Goal: Communication & Community: Answer question/provide support

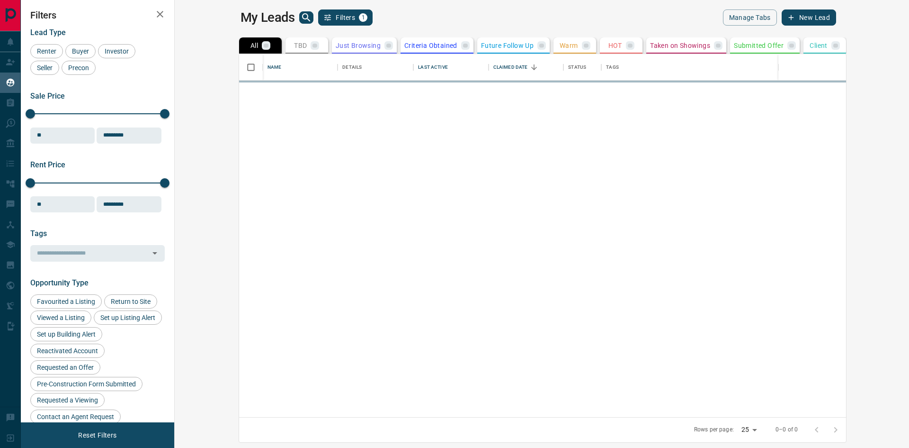
scroll to position [356, 723]
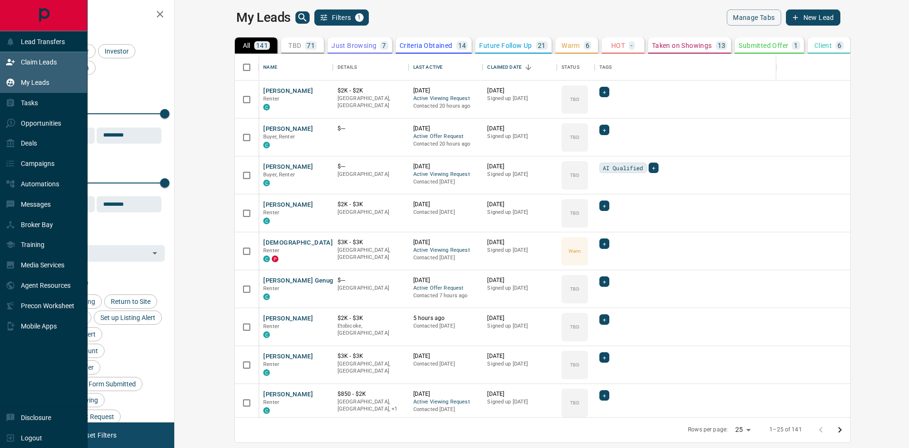
click at [30, 60] on p "Claim Leads" at bounding box center [39, 62] width 36 height 8
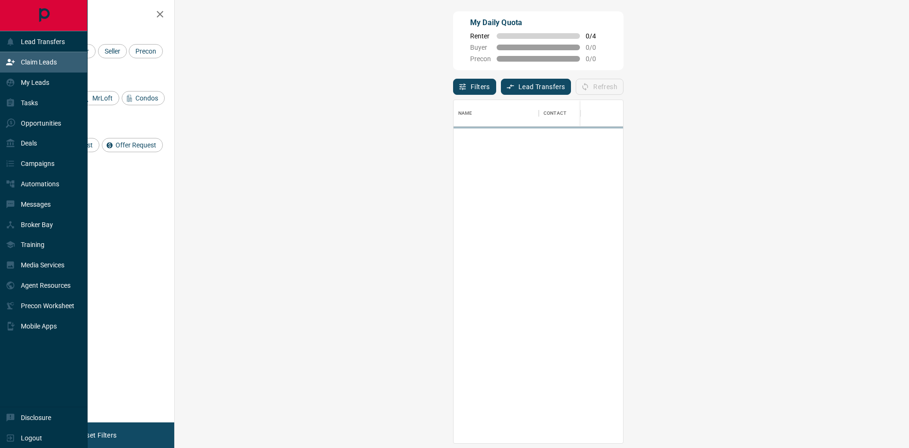
scroll to position [336, 707]
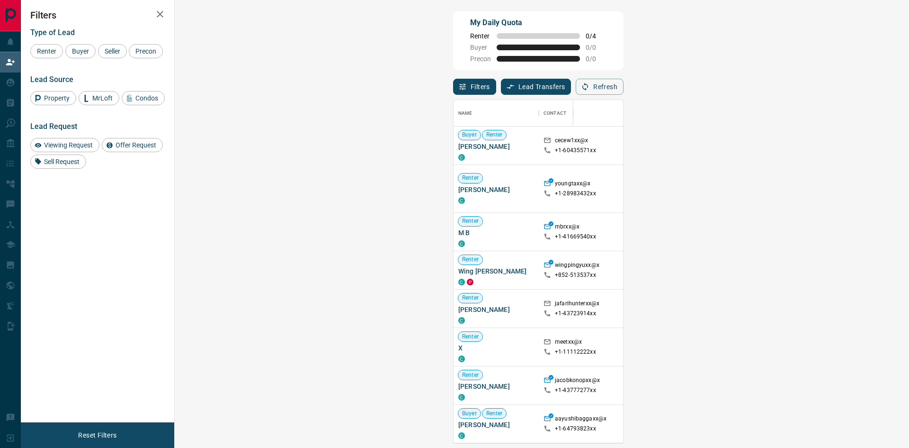
click at [819, 192] on span "Viewing Request ( 5 )" at bounding box center [845, 188] width 52 height 7
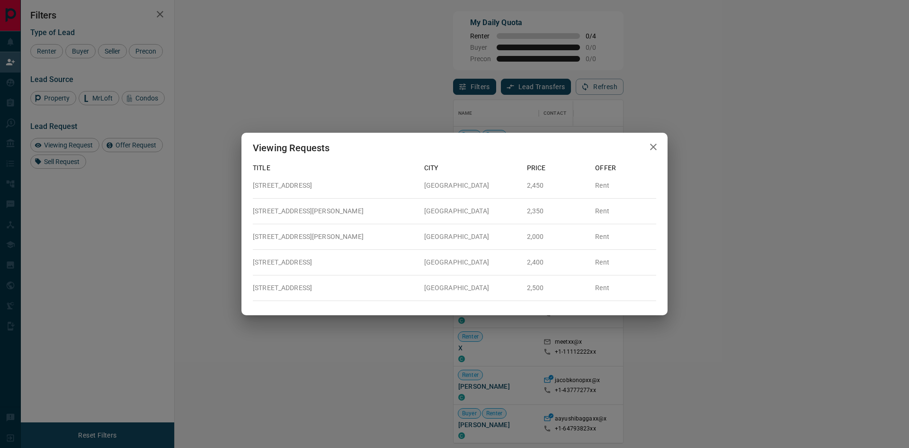
click at [675, 192] on div "Viewing Requests Title City Price Offer 809 - [GEOGRAPHIC_DATA] Rent [STREET_AD…" at bounding box center [454, 224] width 909 height 448
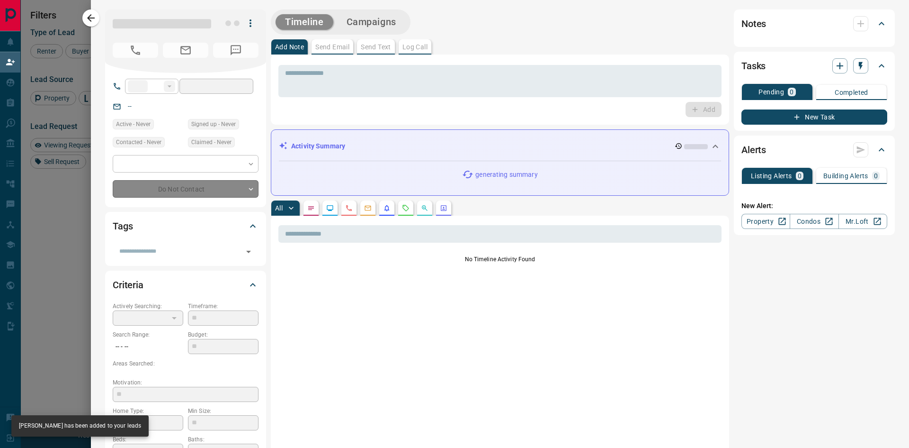
type input "**"
type input "**********"
type input "**"
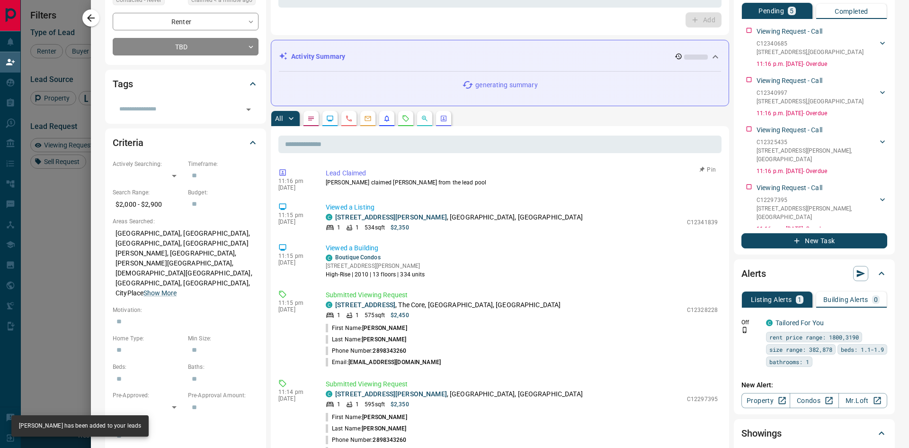
scroll to position [0, 0]
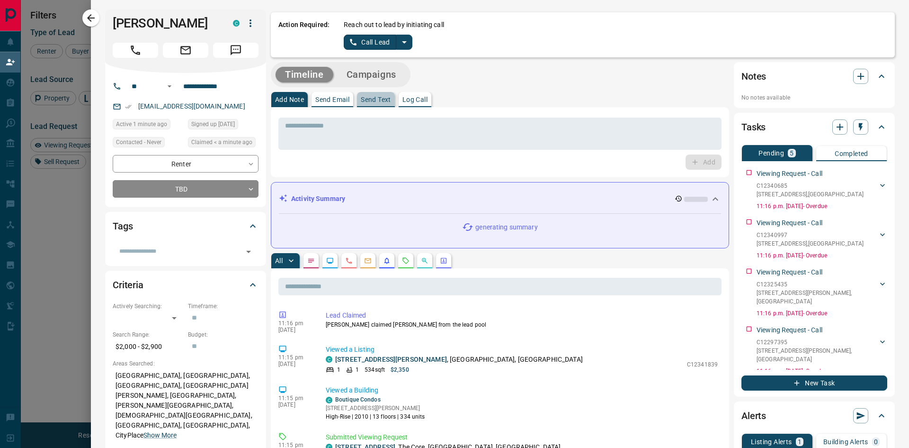
click at [381, 99] on p "Send Text" at bounding box center [376, 99] width 30 height 7
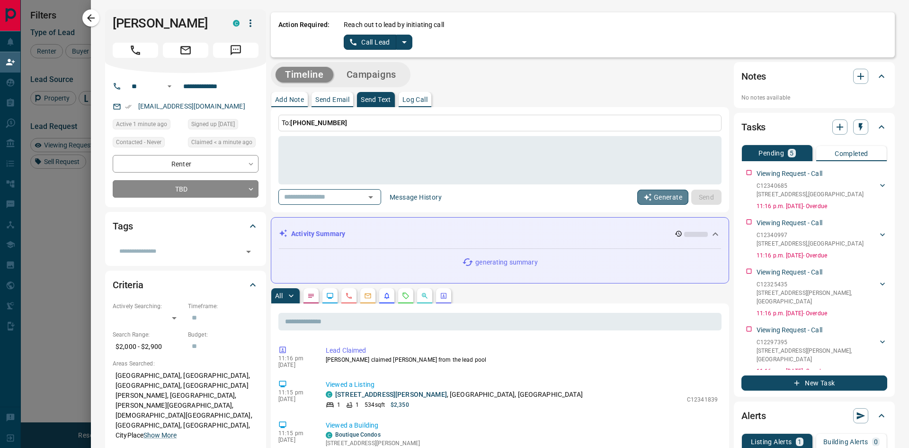
click at [664, 199] on button "Generate" at bounding box center [662, 196] width 51 height 15
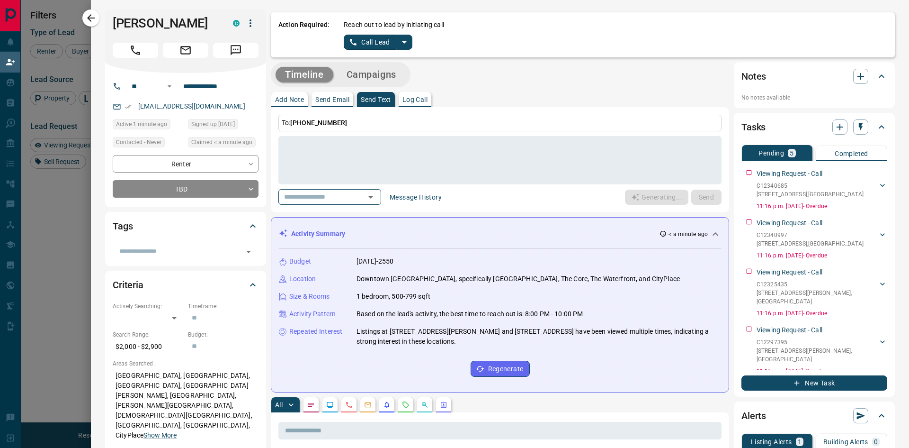
type textarea "**********"
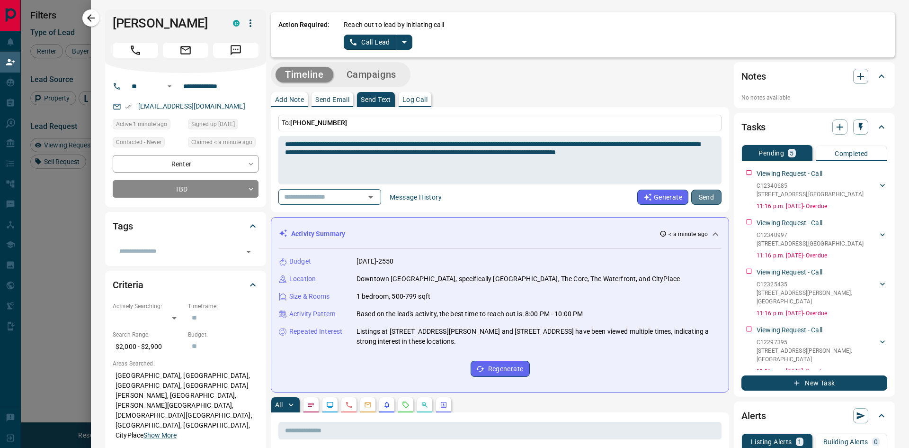
click at [704, 195] on button "Send" at bounding box center [706, 196] width 30 height 15
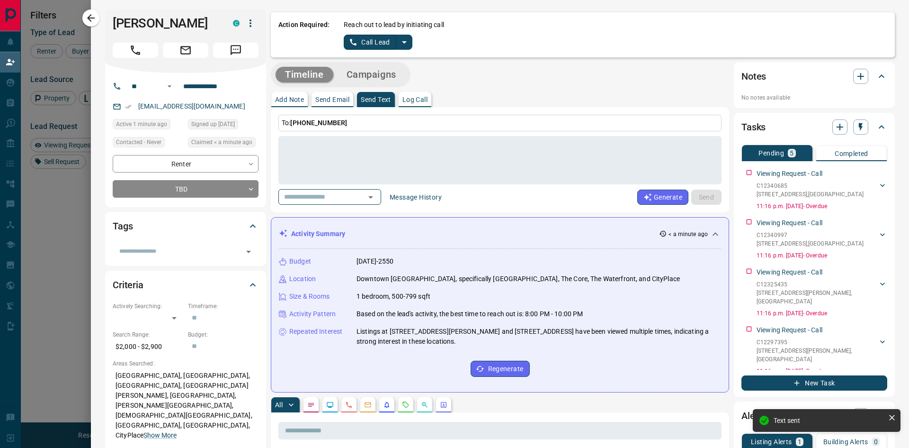
click at [339, 99] on p "Send Email" at bounding box center [332, 99] width 34 height 7
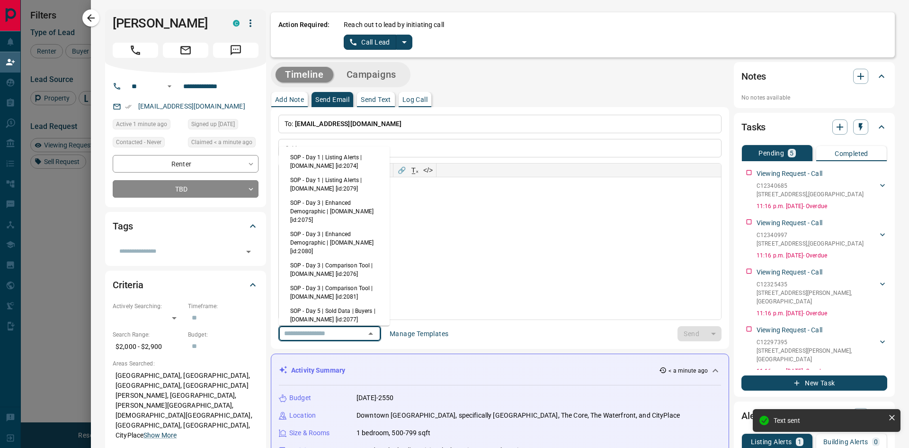
click at [344, 336] on input "text" at bounding box center [316, 333] width 72 height 12
click at [339, 163] on li "SOP - Day 1 | Listing Alerts | [DOMAIN_NAME] [id:2074]" at bounding box center [334, 161] width 111 height 23
type input "**********"
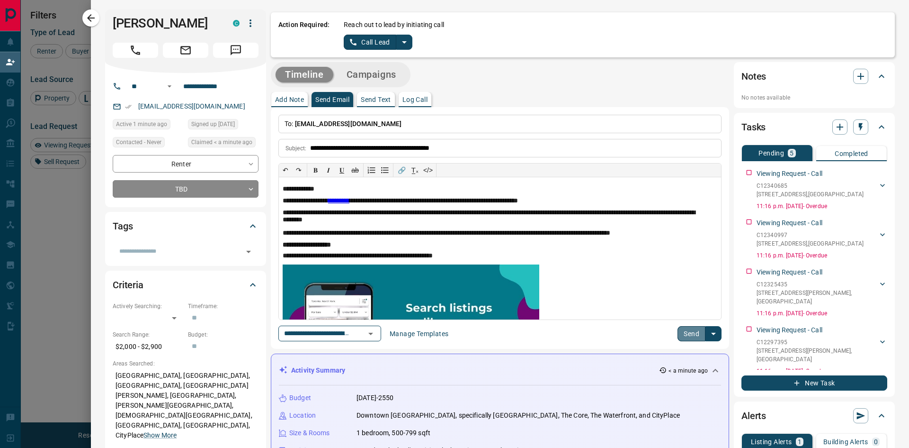
click at [690, 333] on button "Send" at bounding box center [692, 333] width 28 height 15
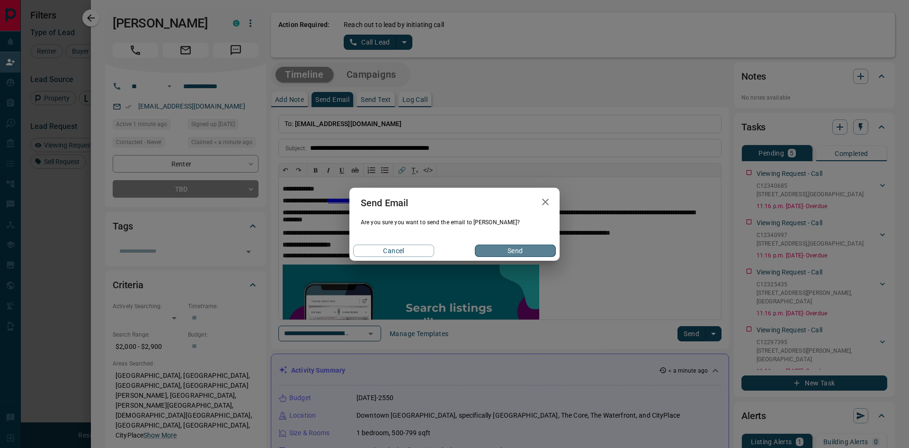
click at [515, 252] on button "Send" at bounding box center [515, 250] width 81 height 12
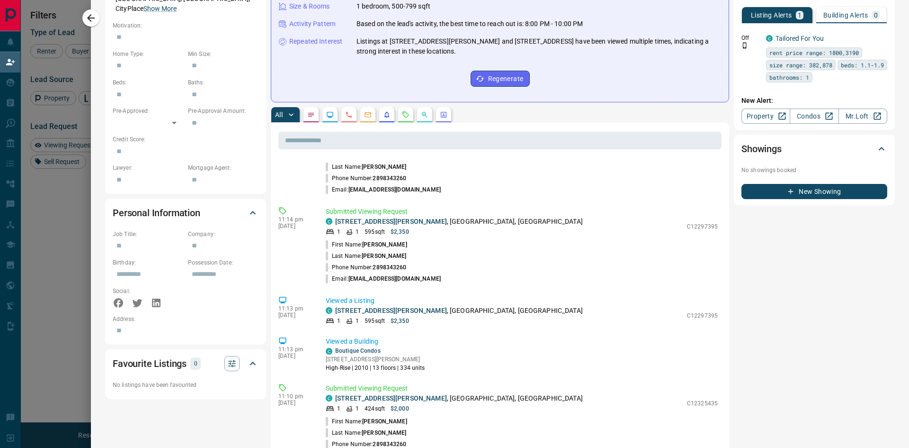
scroll to position [284, 0]
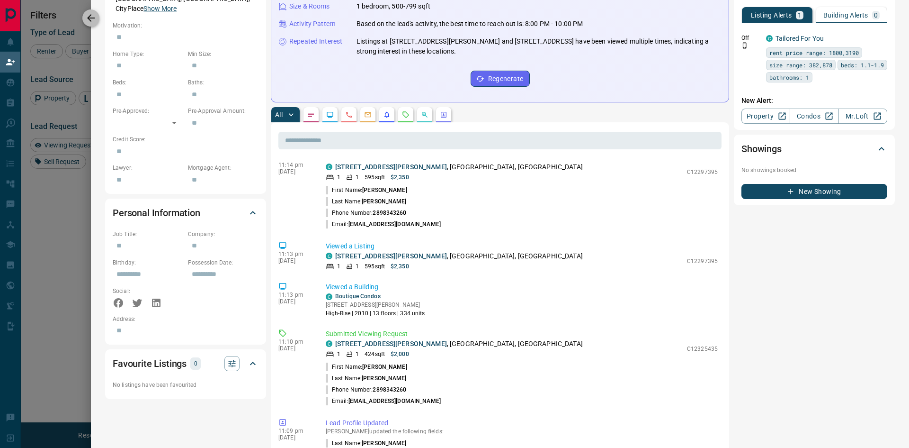
click at [90, 17] on icon "button" at bounding box center [90, 17] width 11 height 11
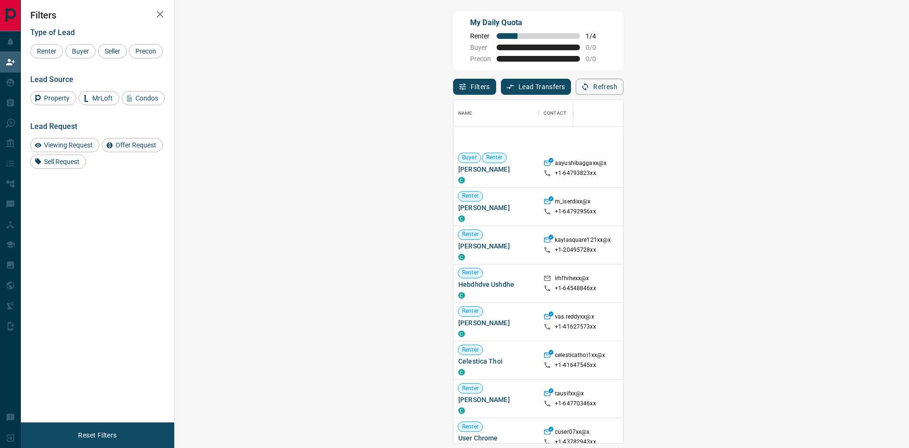
scroll to position [426, 0]
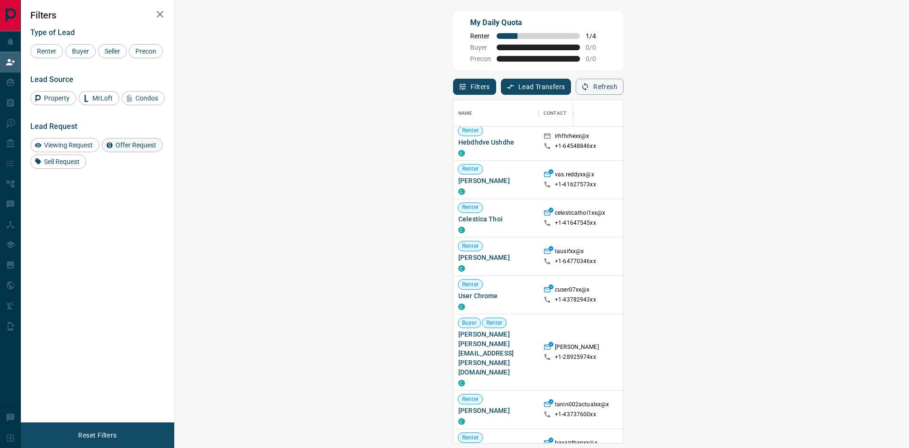
click at [138, 150] on div "Offer Request" at bounding box center [132, 145] width 61 height 14
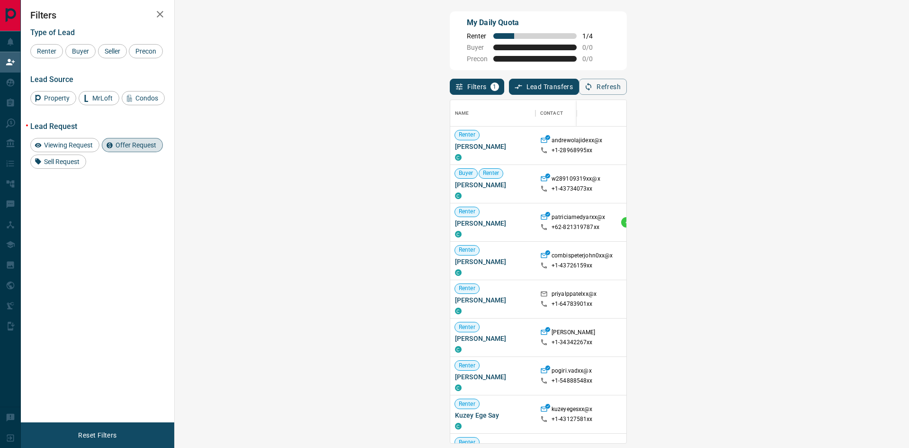
scroll to position [221, 0]
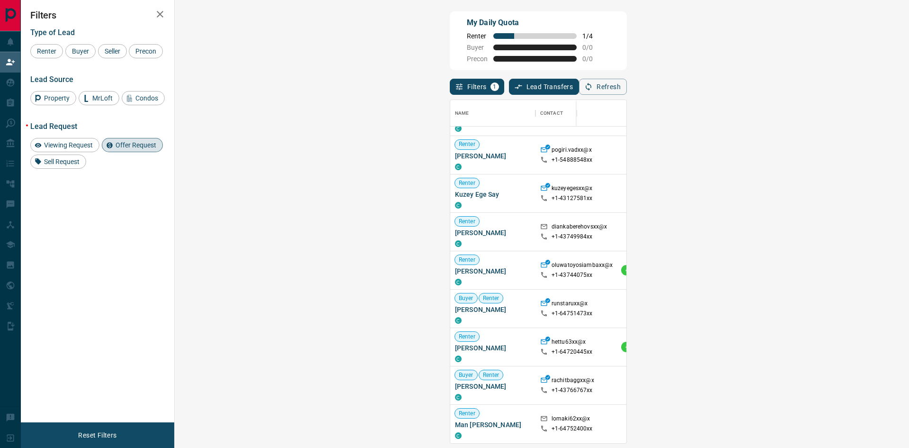
click at [816, 273] on span "Offer Request ( 5 )" at bounding box center [838, 270] width 44 height 7
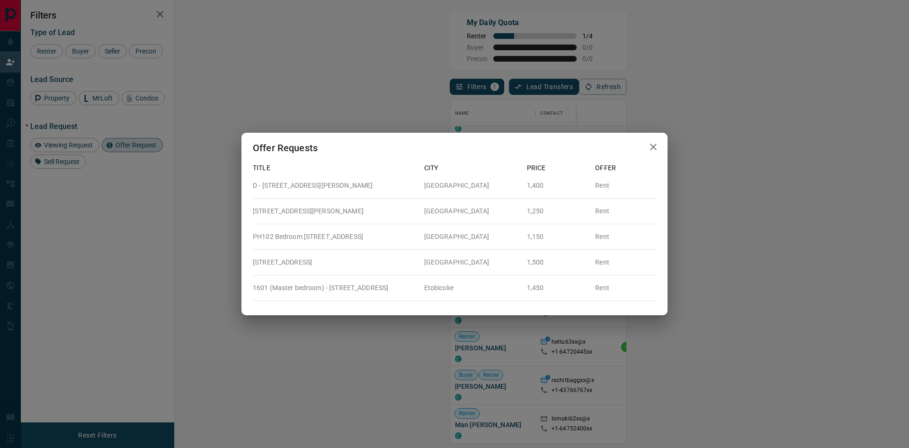
click at [697, 250] on div "Offer Requests Title City Price Offer D - [STREET_ADDRESS][GEOGRAPHIC_DATA][PER…" at bounding box center [454, 224] width 909 height 448
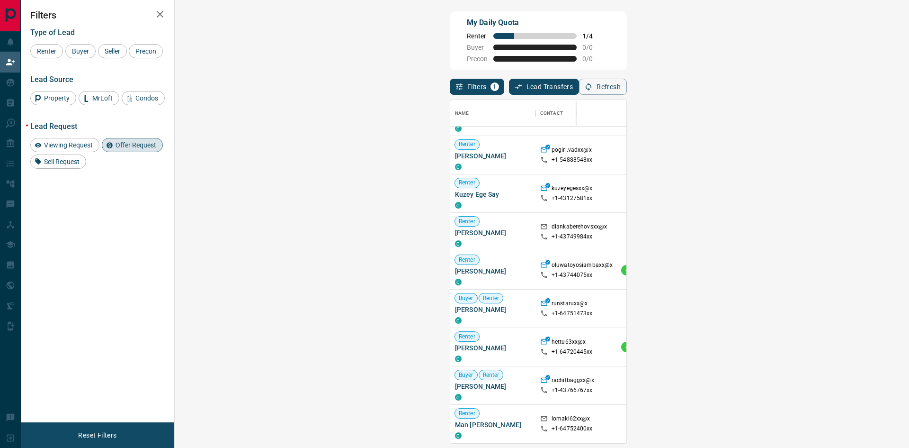
click at [816, 350] on span "Offer Request ( 1 )" at bounding box center [838, 346] width 44 height 7
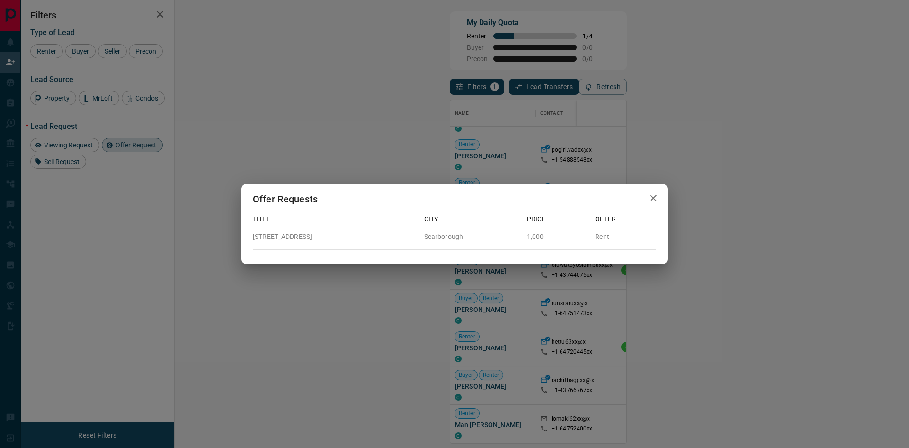
click at [636, 318] on div "Offer Requests Title City Price Offer 44 - [GEOGRAPHIC_DATA] 1,000 Rent" at bounding box center [454, 224] width 909 height 448
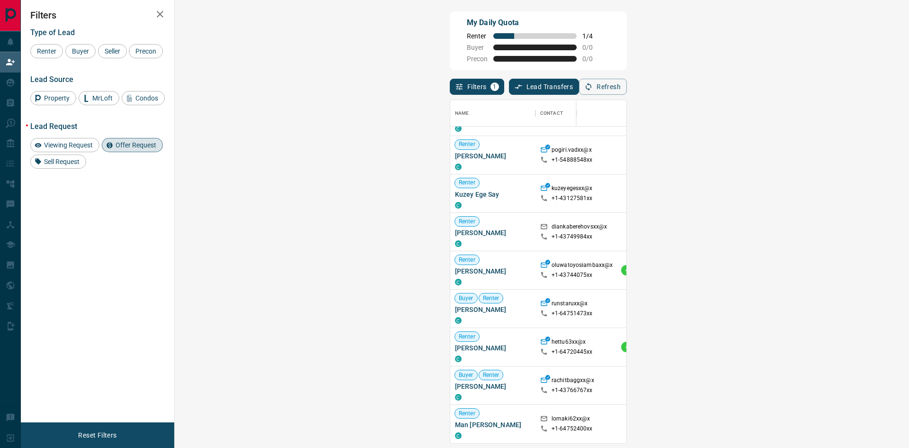
click at [816, 427] on span "Offer Request ( 1 )" at bounding box center [838, 423] width 44 height 7
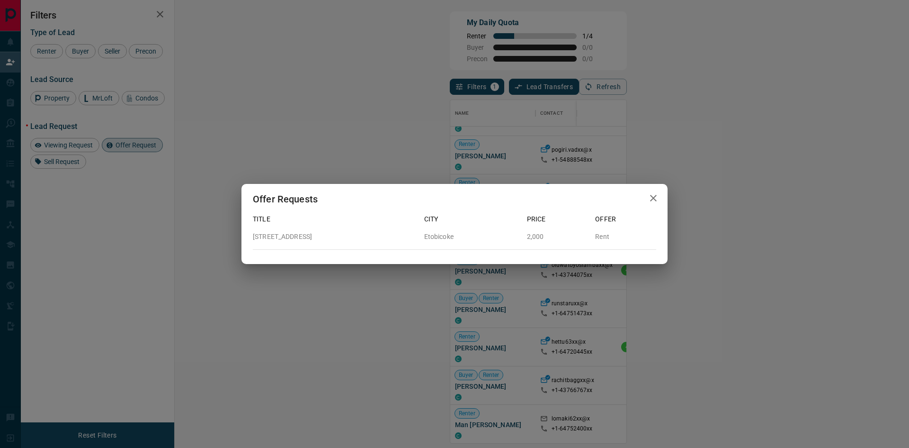
click at [631, 409] on div "Offer Requests Title City Price Offer [STREET_ADDRESS][GEOGRAPHIC_DATA] 2,000 R…" at bounding box center [454, 224] width 909 height 448
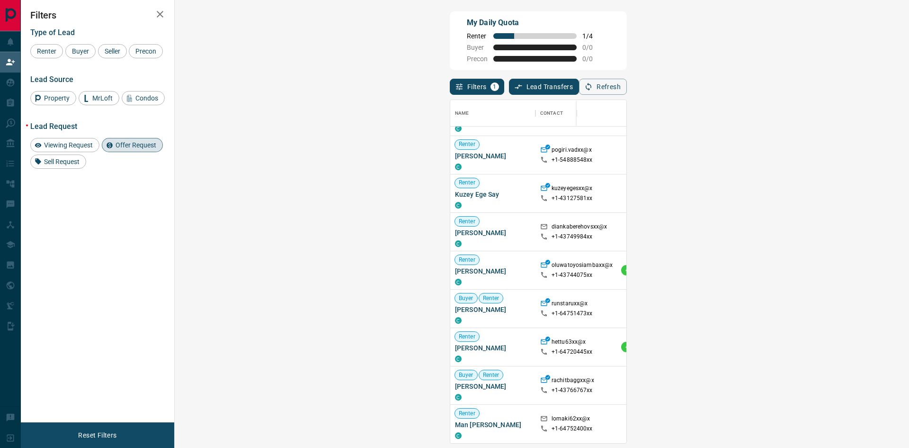
click at [816, 158] on span "Offer Request ( 1 )" at bounding box center [838, 155] width 44 height 7
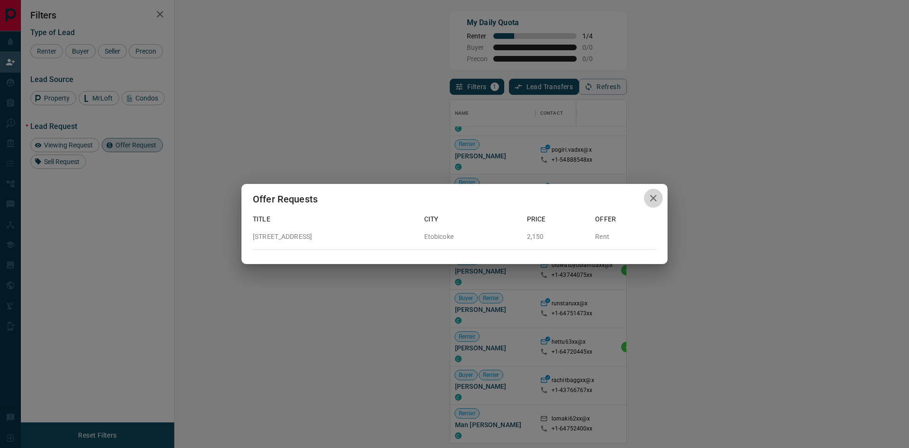
click at [657, 200] on icon "button" at bounding box center [653, 197] width 11 height 11
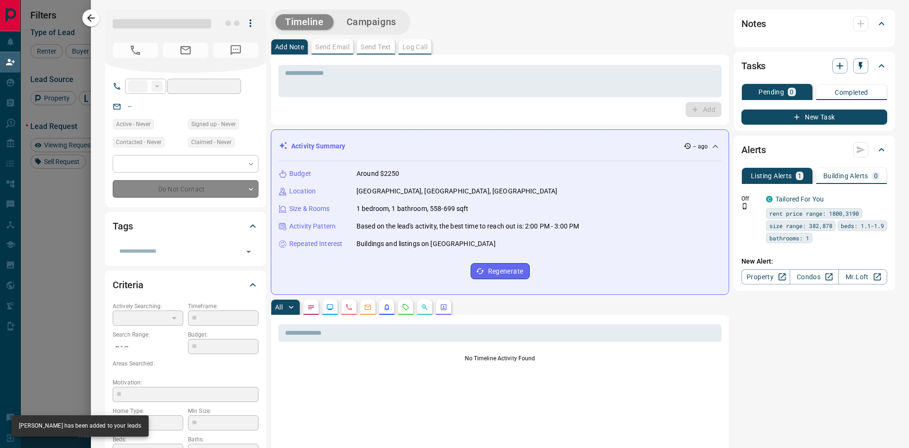
type input "**"
type input "**********"
type input "**"
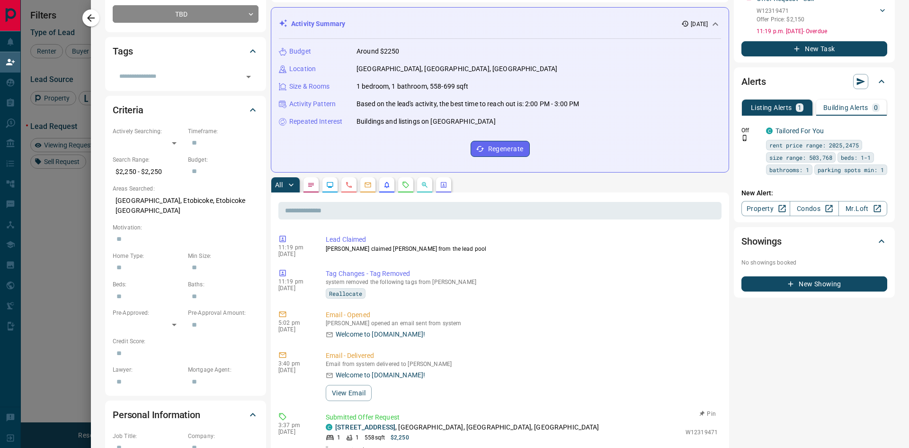
scroll to position [0, 0]
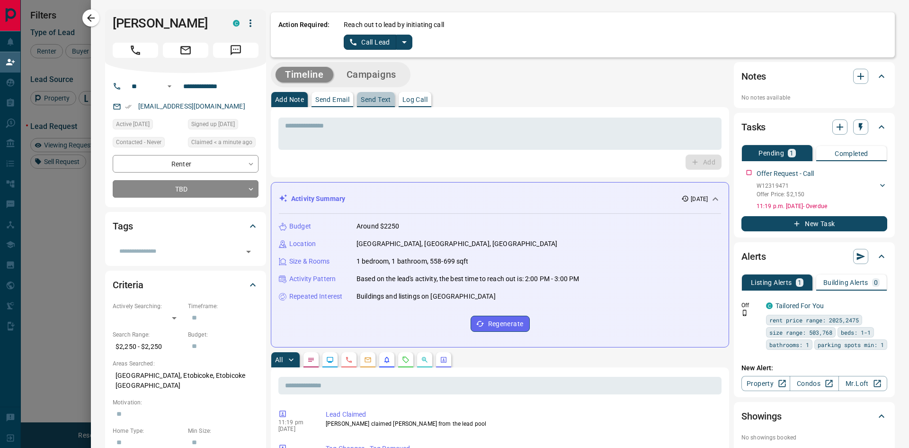
click at [376, 99] on p "Send Text" at bounding box center [376, 99] width 30 height 7
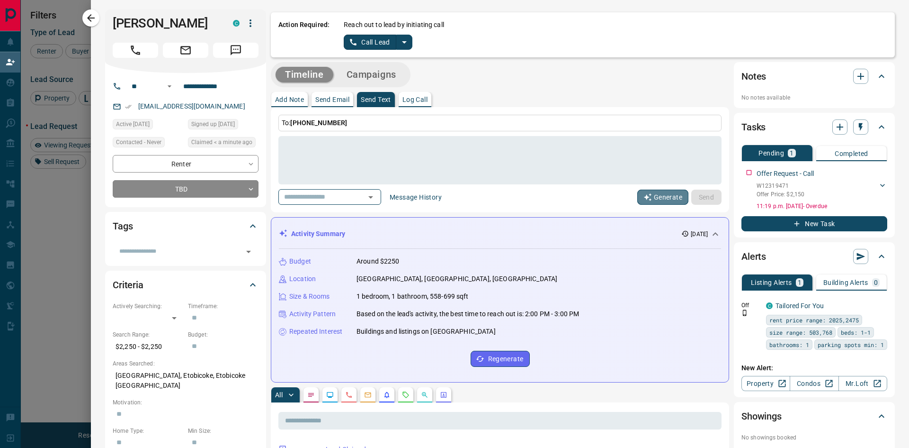
click at [671, 197] on button "Generate" at bounding box center [662, 196] width 51 height 15
type textarea "**********"
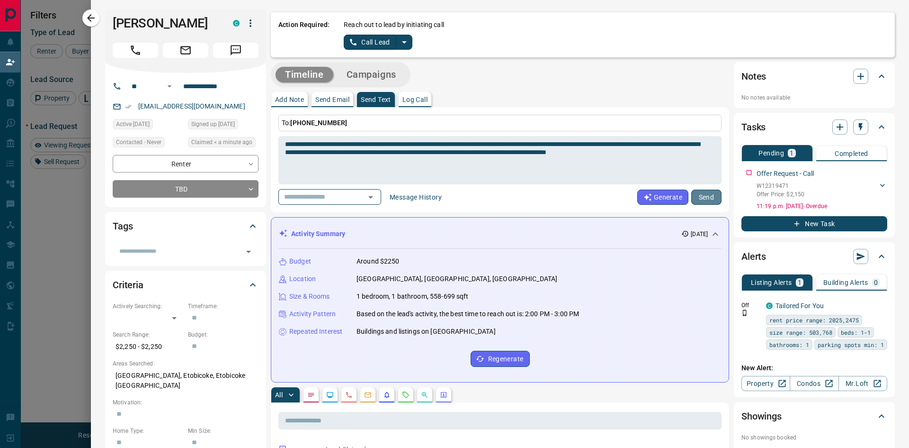
click at [697, 197] on button "Send" at bounding box center [706, 196] width 30 height 15
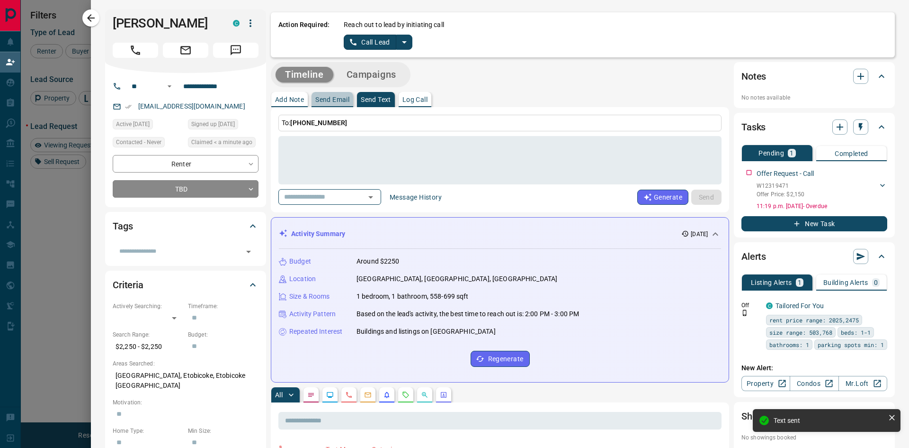
click at [330, 99] on p "Send Email" at bounding box center [332, 99] width 34 height 7
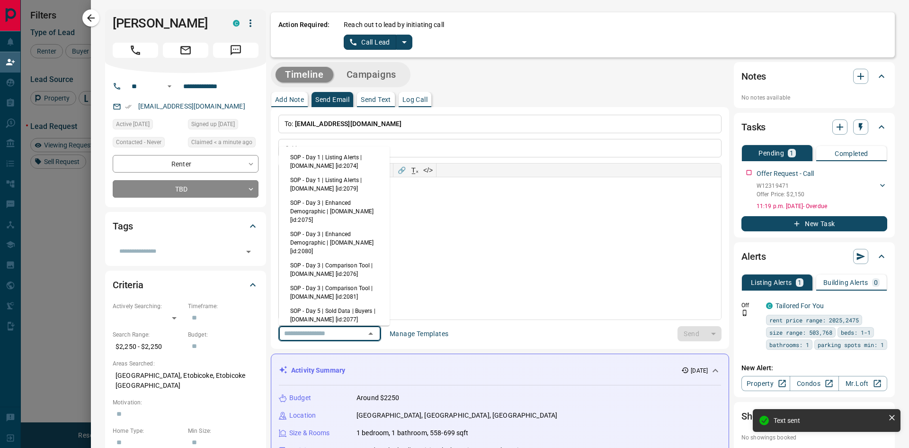
click at [337, 336] on input "text" at bounding box center [316, 333] width 72 height 12
click at [337, 165] on li "SOP - Day 1 | Listing Alerts | [DOMAIN_NAME] [id:2074]" at bounding box center [334, 161] width 111 height 23
type input "**********"
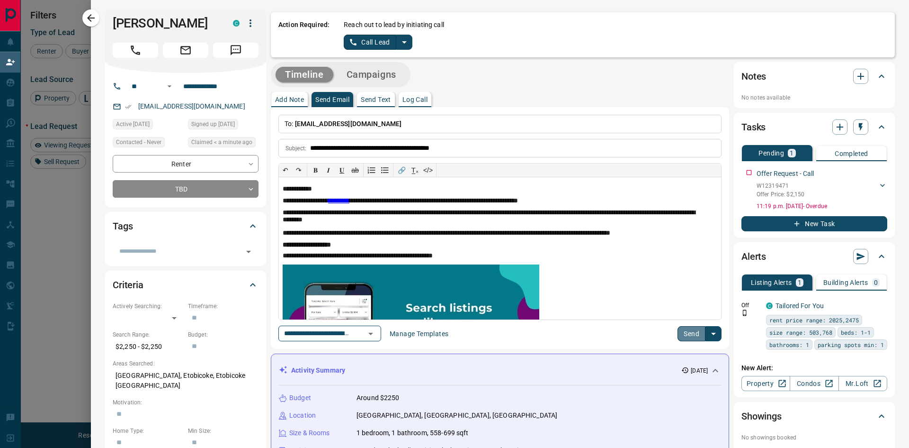
click at [684, 334] on button "Send" at bounding box center [692, 333] width 28 height 15
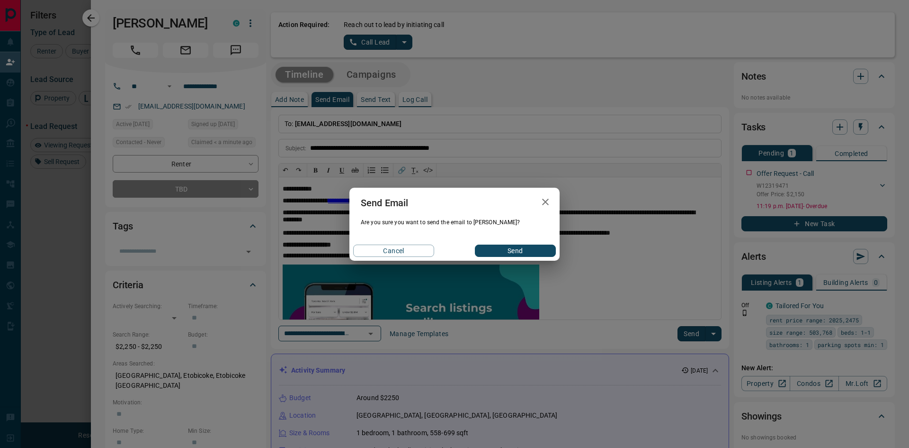
click at [535, 253] on button "Send" at bounding box center [515, 250] width 81 height 12
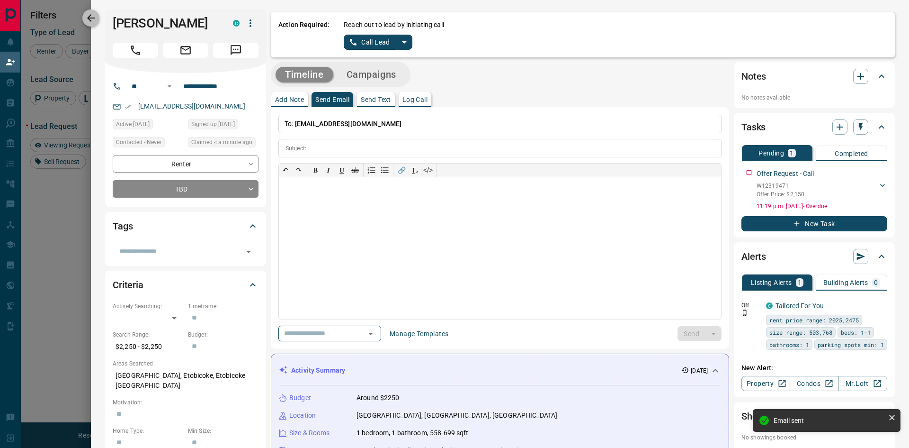
click at [90, 21] on icon "button" at bounding box center [90, 17] width 11 height 11
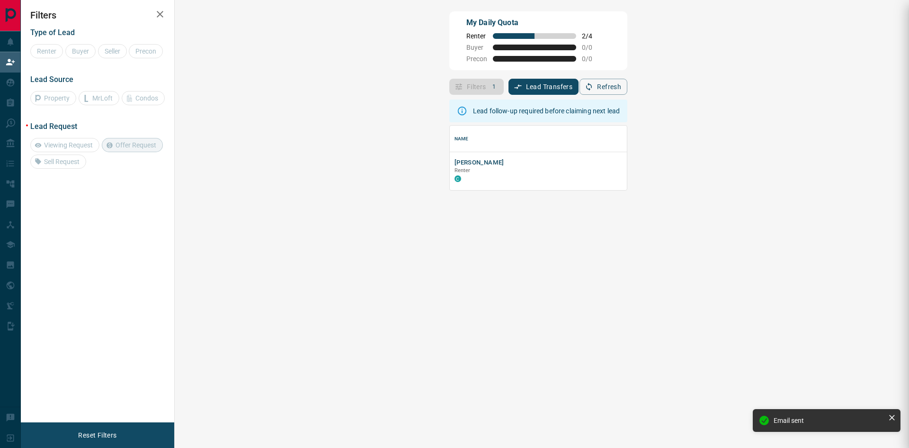
scroll to position [57, 707]
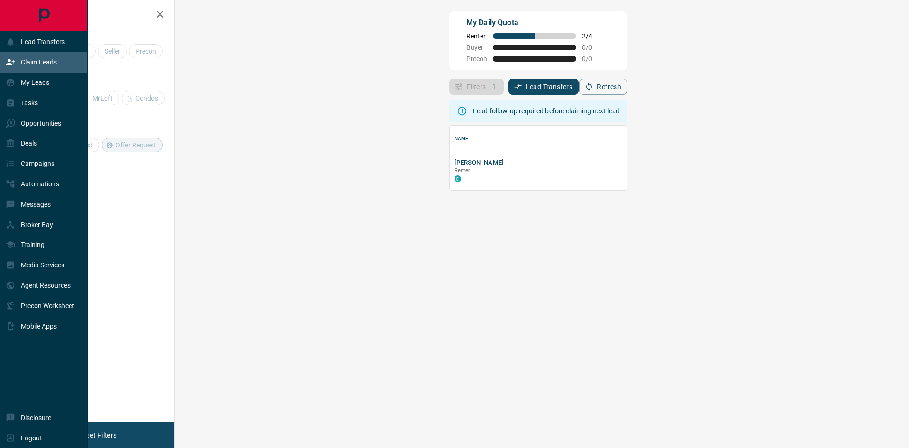
click at [33, 64] on p "Claim Leads" at bounding box center [39, 62] width 36 height 8
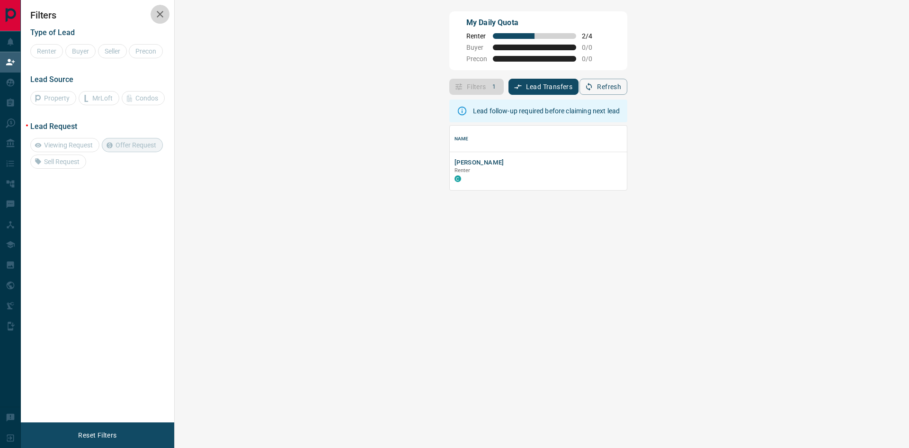
click at [161, 13] on icon "button" at bounding box center [160, 14] width 7 height 7
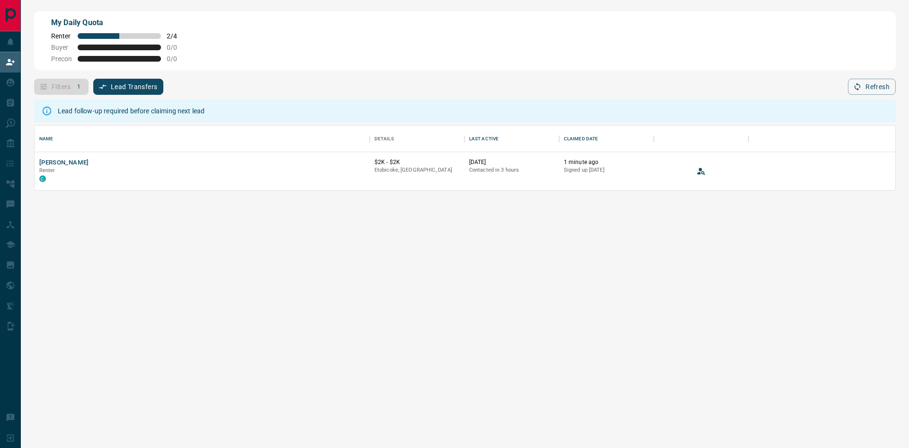
scroll to position [57, 854]
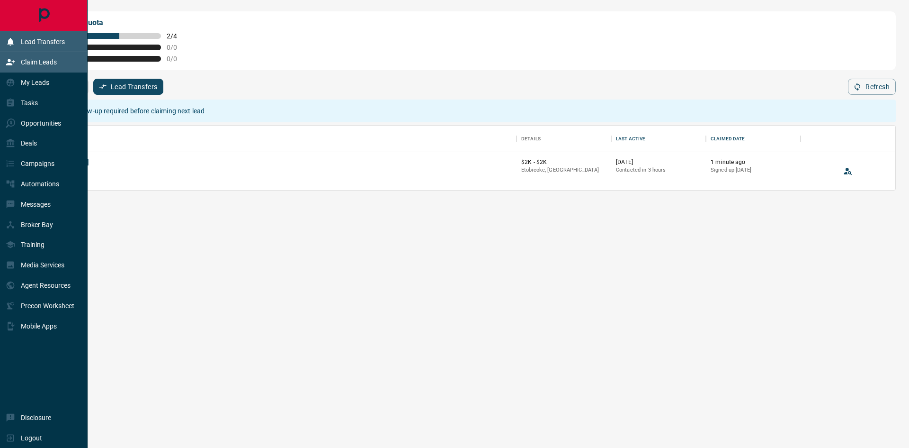
click at [38, 40] on p "Lead Transfers" at bounding box center [43, 42] width 44 height 8
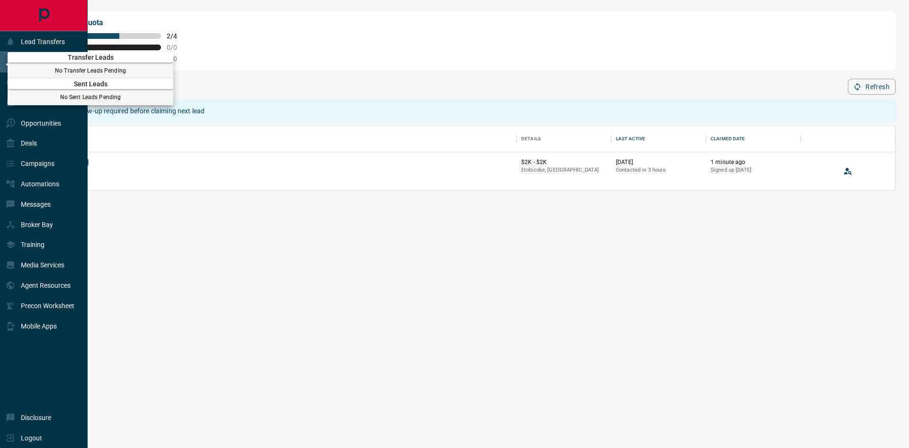
click at [217, 60] on div at bounding box center [454, 224] width 909 height 448
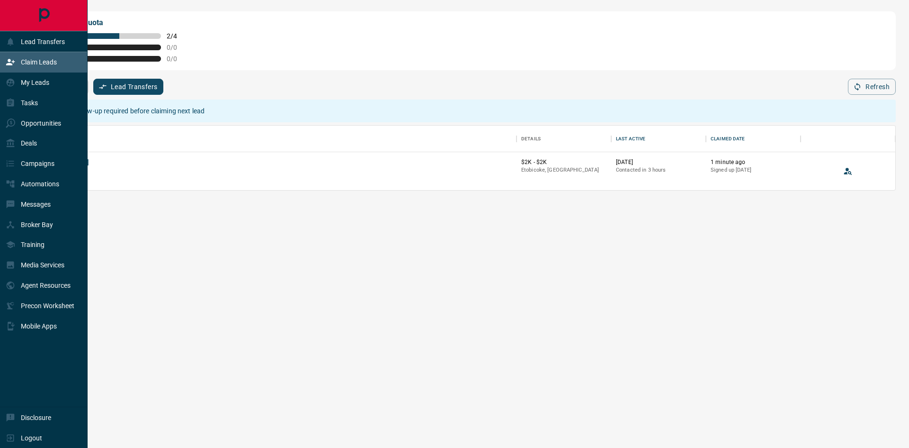
click at [49, 62] on p "Claim Leads" at bounding box center [39, 62] width 36 height 8
click at [38, 63] on p "Claim Leads" at bounding box center [39, 62] width 36 height 8
click at [35, 81] on p "My Leads" at bounding box center [35, 83] width 28 height 8
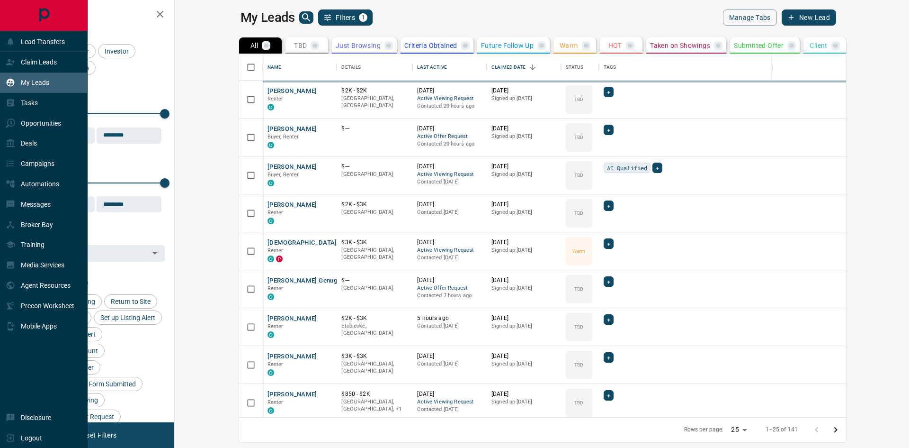
scroll to position [356, 723]
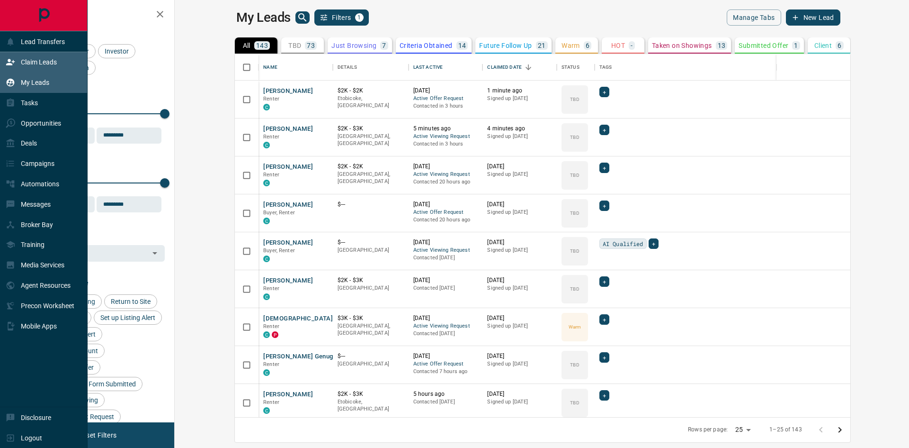
click at [36, 61] on p "Claim Leads" at bounding box center [39, 62] width 36 height 8
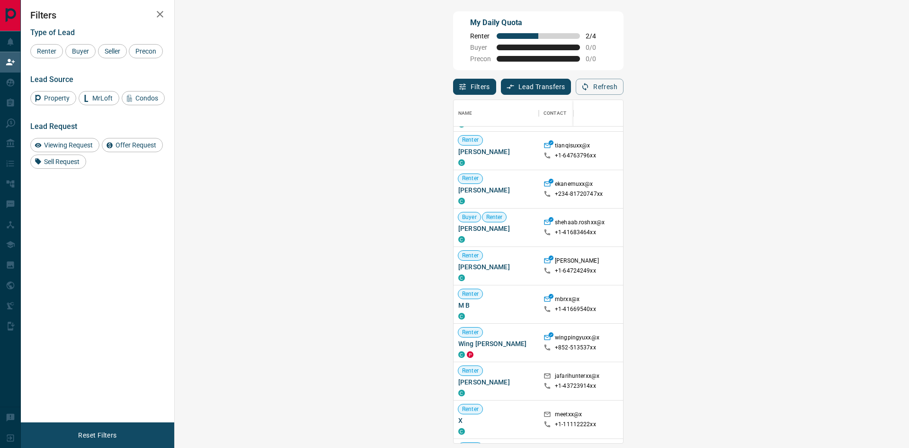
scroll to position [142, 0]
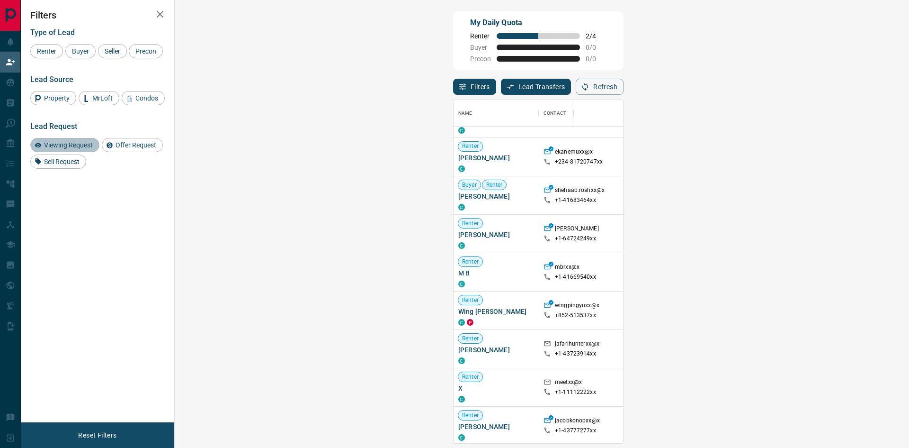
click at [60, 148] on span "Viewing Request" at bounding box center [68, 145] width 55 height 8
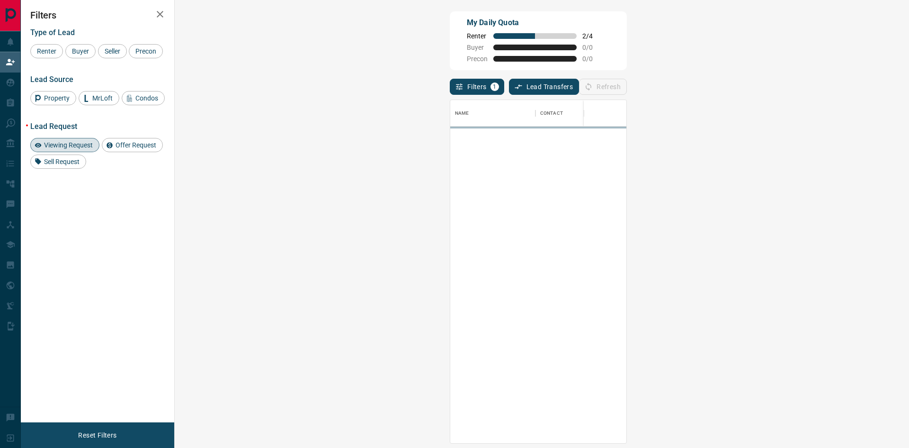
scroll to position [0, 0]
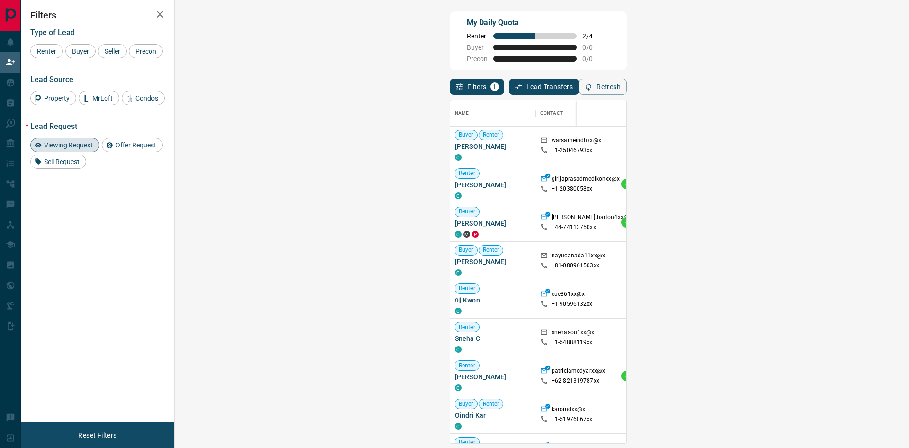
click at [816, 184] on span "Viewing Request ( 4 )" at bounding box center [842, 183] width 52 height 7
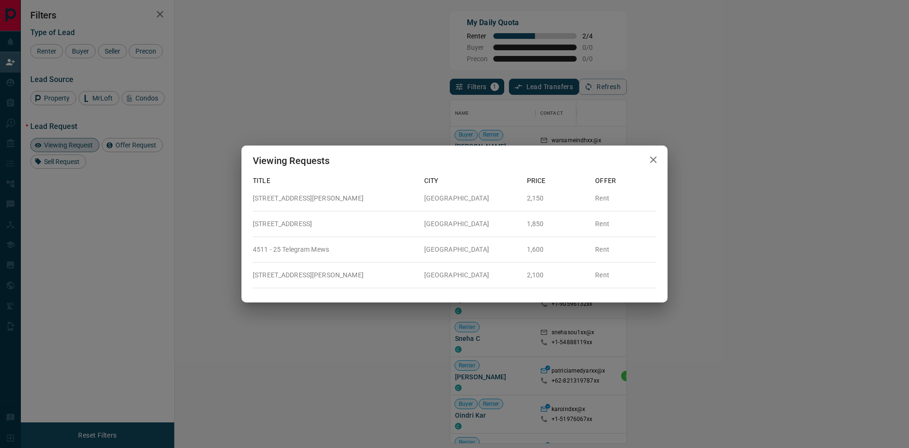
click at [696, 181] on div "Viewing Requests Title City Price Offer [STREET_ADDRESS][PERSON_NAME] 2,150 Ren…" at bounding box center [454, 224] width 909 height 448
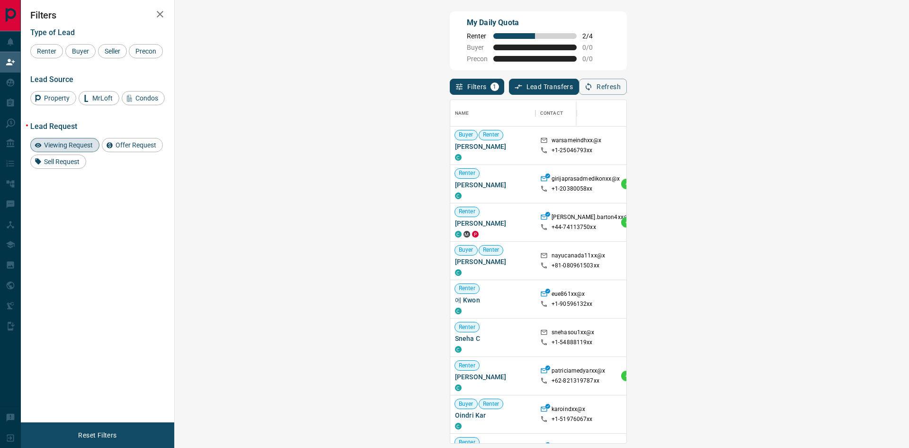
click at [816, 304] on span "Viewing Request ( 1 )" at bounding box center [842, 298] width 52 height 9
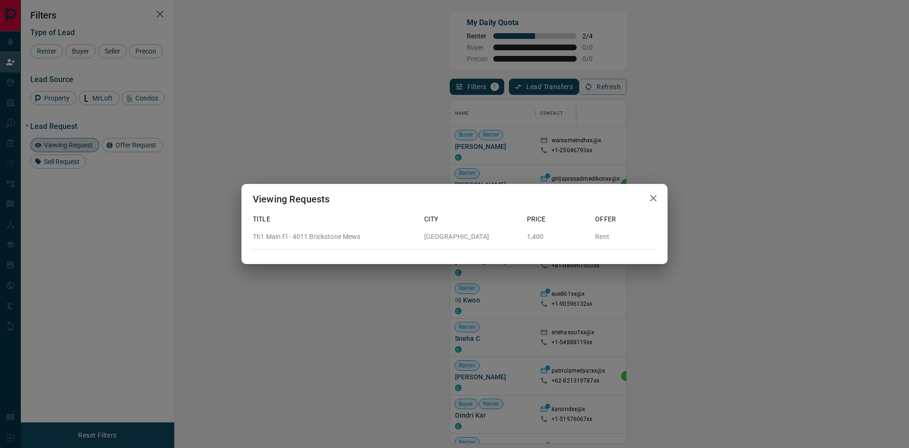
click at [520, 304] on div "Viewing Requests Title City Price Offer Th1 Main Fl - 4011 Brickstone Mews Miss…" at bounding box center [454, 224] width 909 height 448
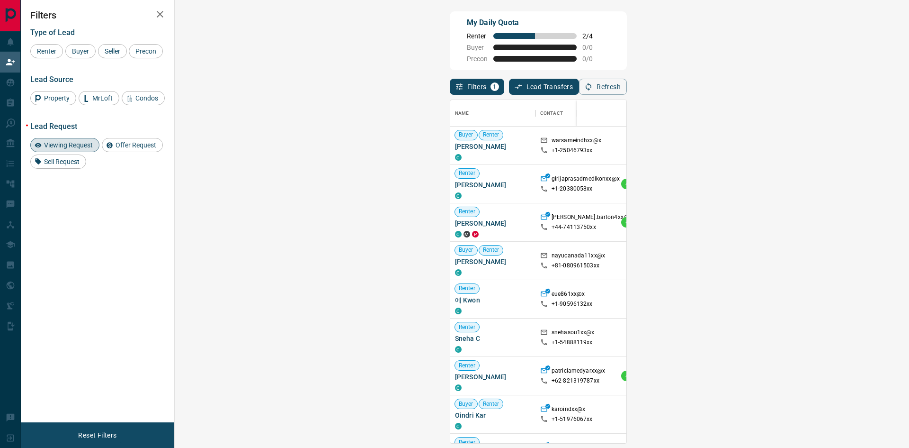
scroll to position [142, 0]
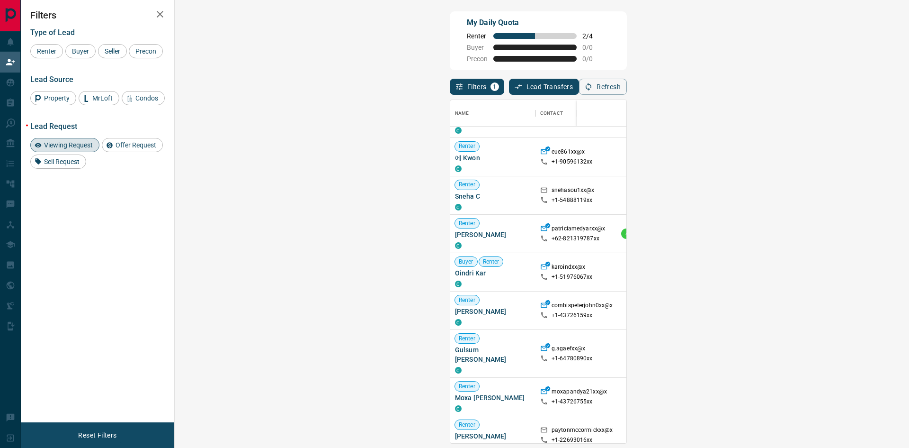
click at [816, 226] on span "Viewing Request ( 3 )" at bounding box center [842, 226] width 52 height 7
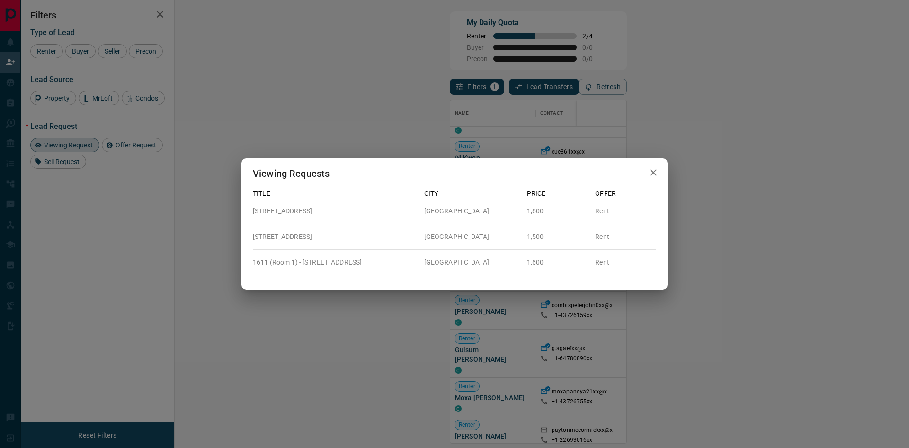
click at [684, 232] on div "Viewing Requests Title City Price Offer [STREET_ADDRESS] 1,600 Rent [STREET_ADD…" at bounding box center [454, 224] width 909 height 448
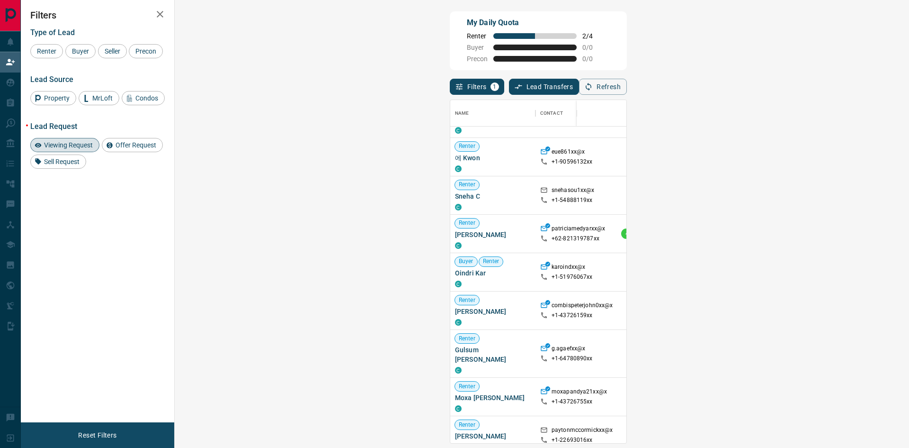
scroll to position [284, 0]
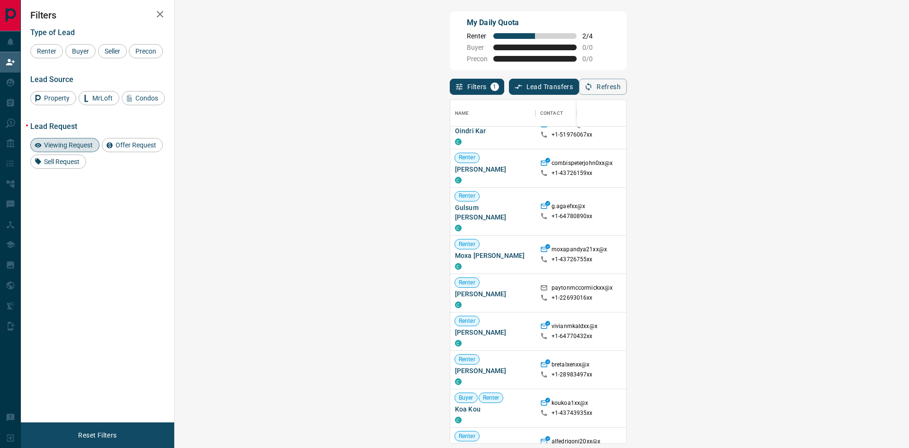
click at [816, 164] on span "Viewing Request ( 1 )" at bounding box center [842, 161] width 52 height 7
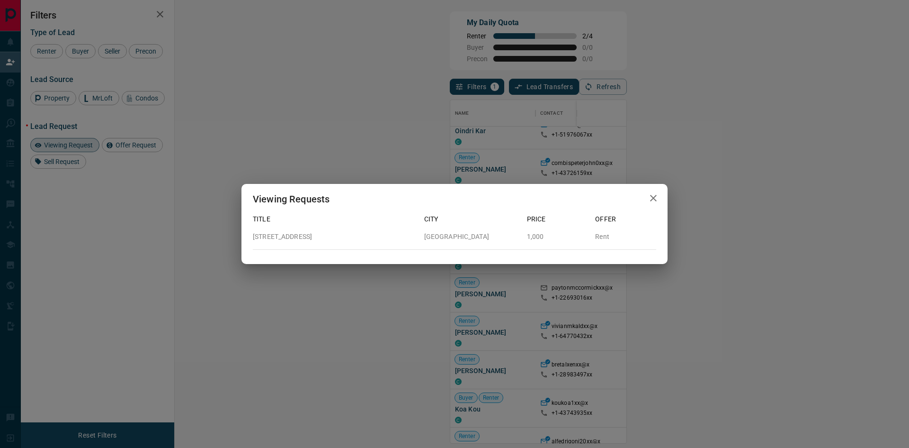
click at [509, 174] on div "Viewing Requests Title City Price Offer [STREET_ADDRESS] 1,000 Rent" at bounding box center [454, 224] width 909 height 448
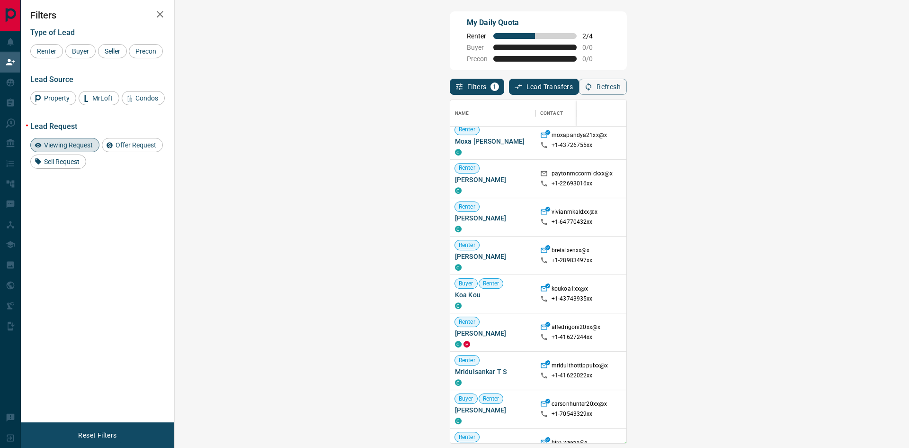
scroll to position [426, 0]
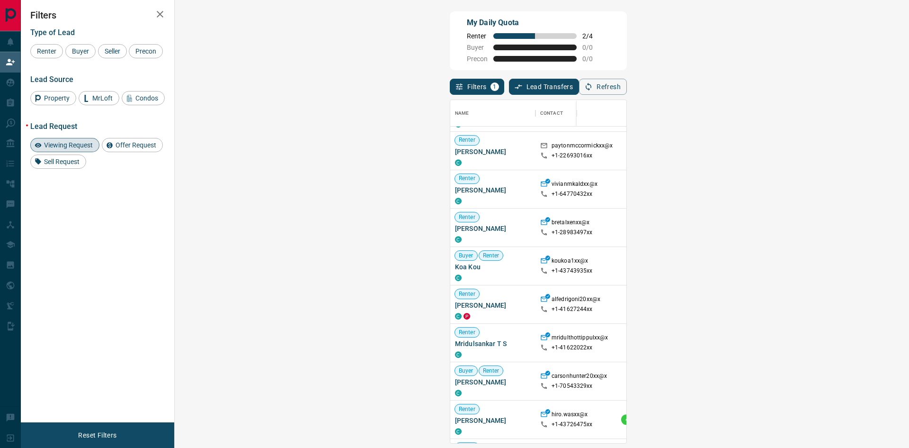
click at [816, 262] on span "Viewing Request ( 7 )" at bounding box center [842, 265] width 52 height 7
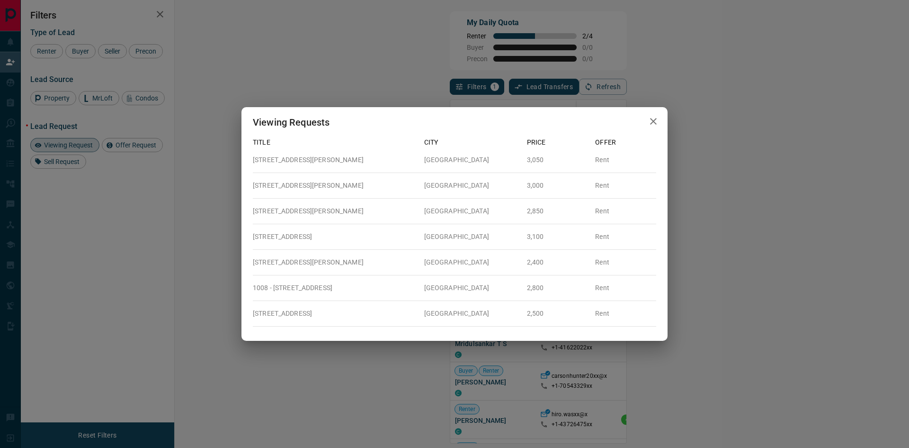
click at [691, 237] on div "Viewing Requests Title City Price Offer [STREET_ADDRESS][GEOGRAPHIC_DATA][PERSO…" at bounding box center [454, 224] width 909 height 448
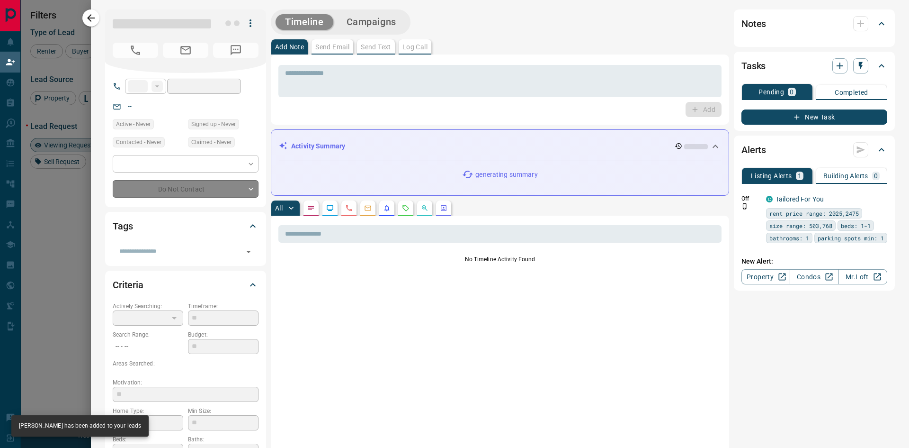
type input "**"
type input "**********"
type input "**"
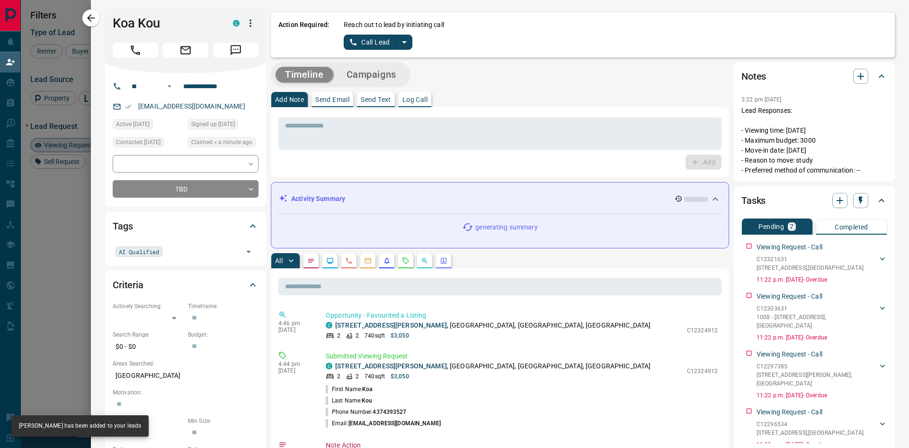
click at [385, 99] on p "Send Text" at bounding box center [376, 99] width 30 height 7
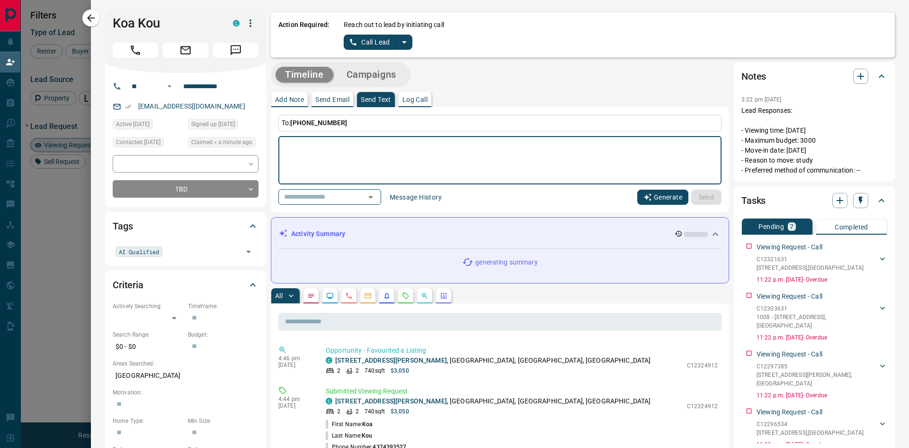
click at [657, 202] on button "Generate" at bounding box center [662, 196] width 51 height 15
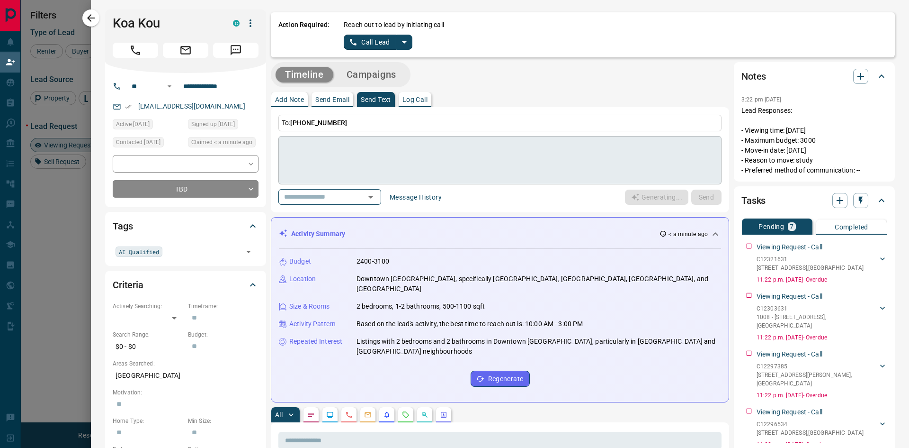
type textarea "**********"
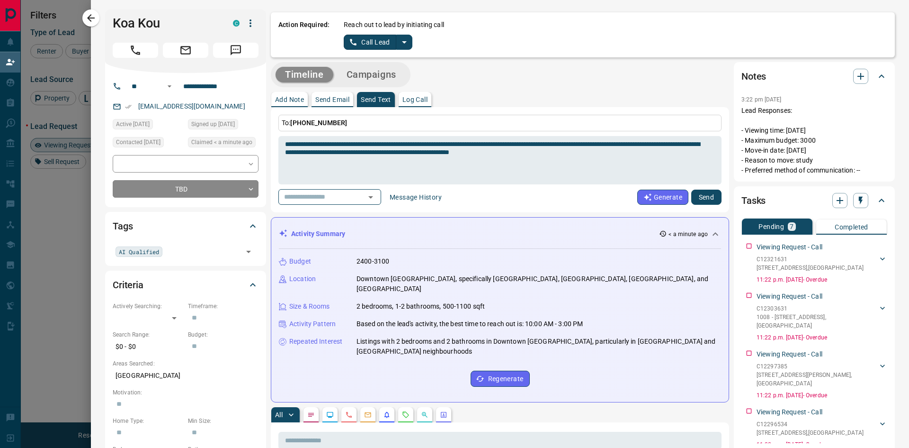
click at [707, 196] on button "Send" at bounding box center [706, 196] width 30 height 15
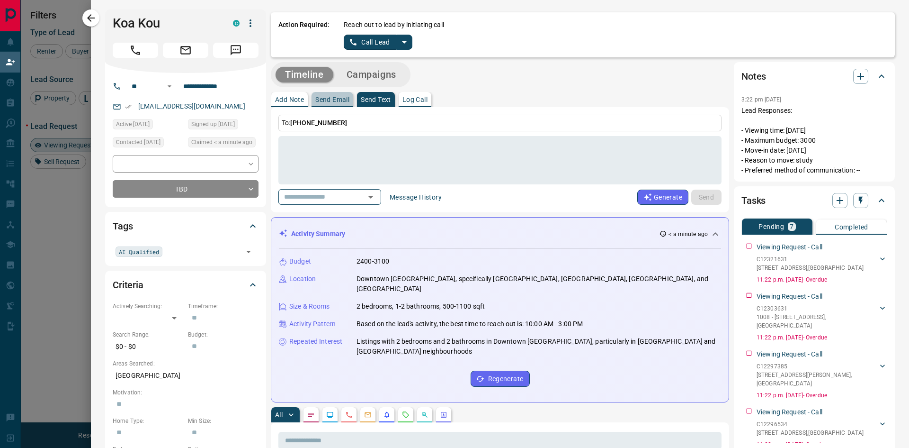
click at [341, 101] on p "Send Email" at bounding box center [332, 99] width 34 height 7
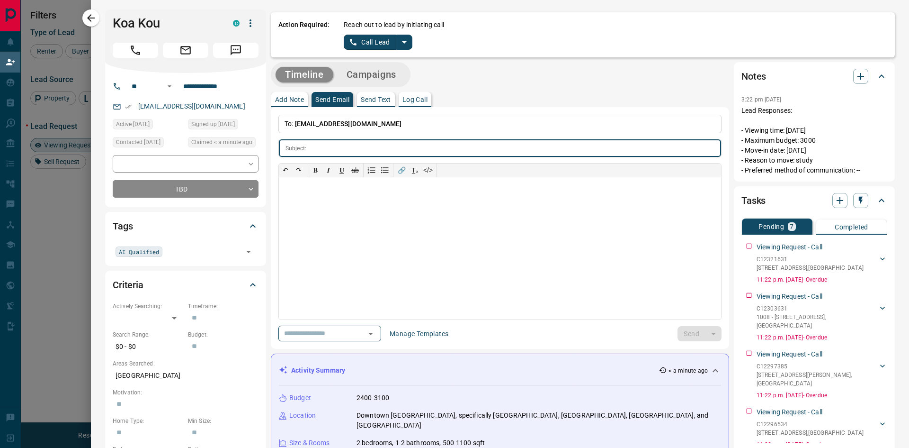
click at [383, 150] on input "text" at bounding box center [515, 148] width 411 height 18
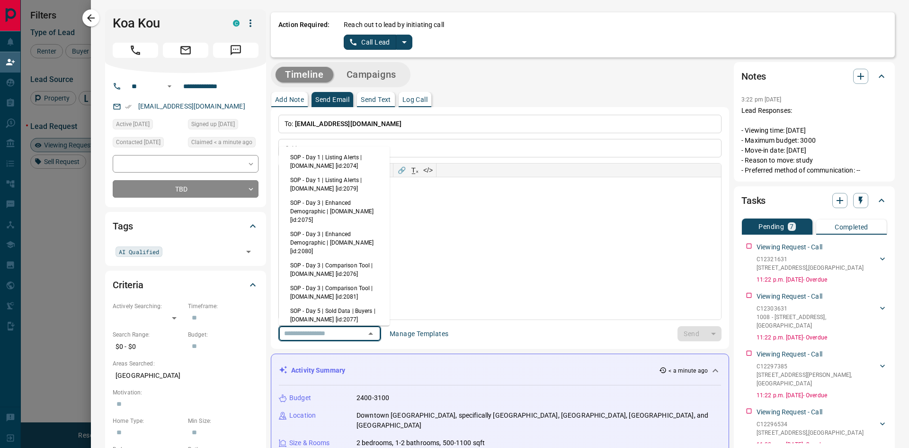
click at [345, 334] on input "text" at bounding box center [316, 333] width 72 height 12
click at [341, 153] on li "SOP - Day 1 | Listing Alerts | [DOMAIN_NAME] [id:2074]" at bounding box center [334, 161] width 111 height 23
type input "**********"
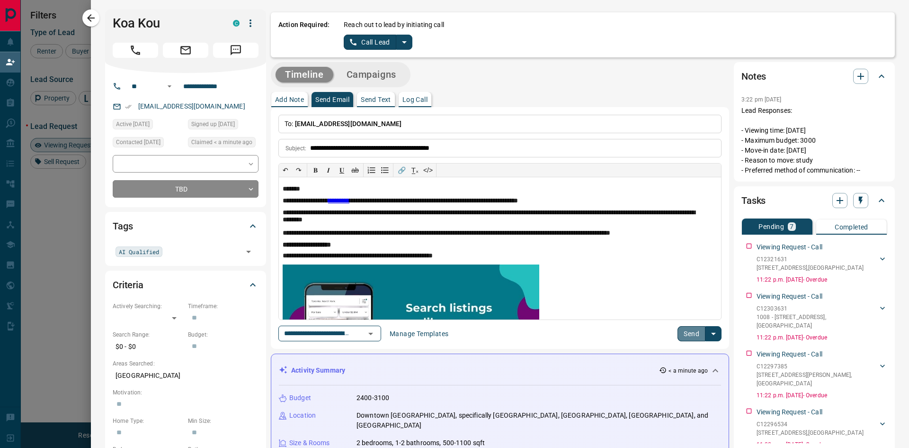
click at [686, 333] on button "Send" at bounding box center [692, 333] width 28 height 15
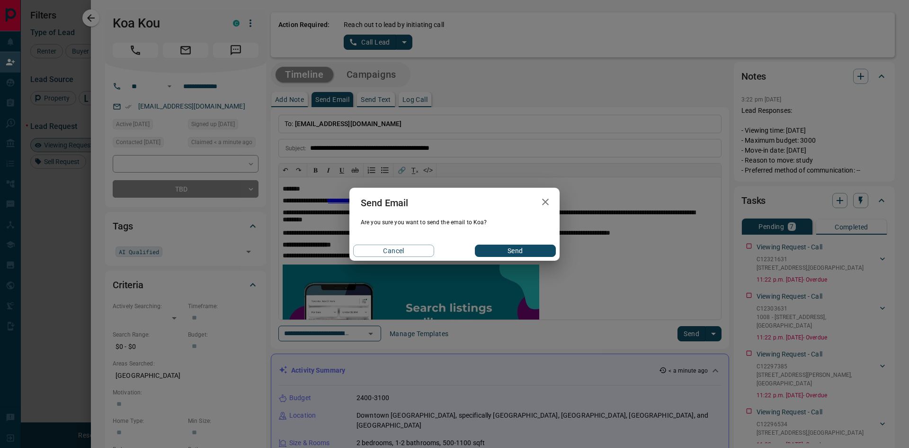
click at [547, 251] on button "Send" at bounding box center [515, 250] width 81 height 12
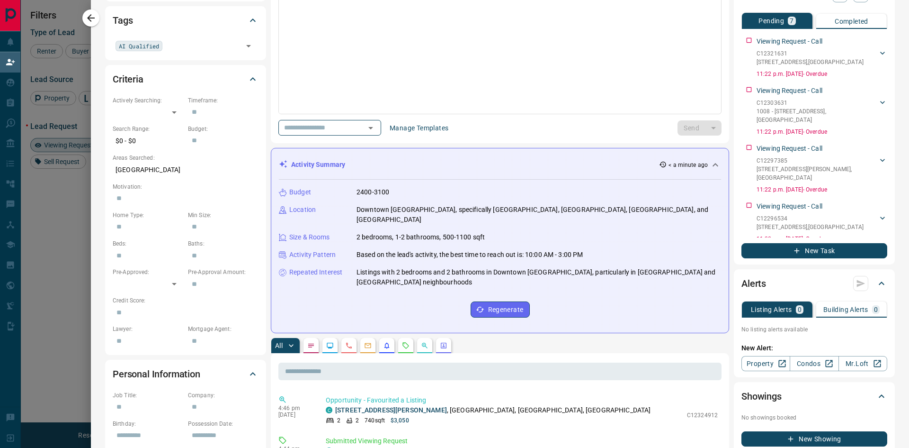
scroll to position [284, 0]
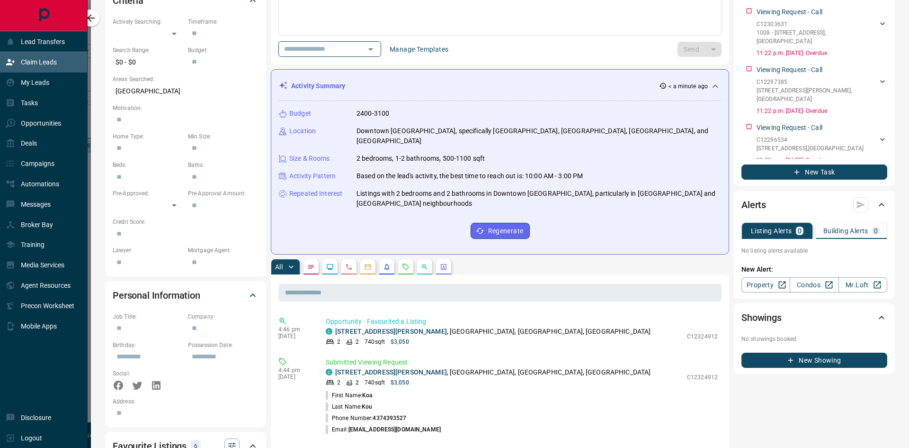
click at [31, 64] on p "Claim Leads" at bounding box center [39, 62] width 36 height 8
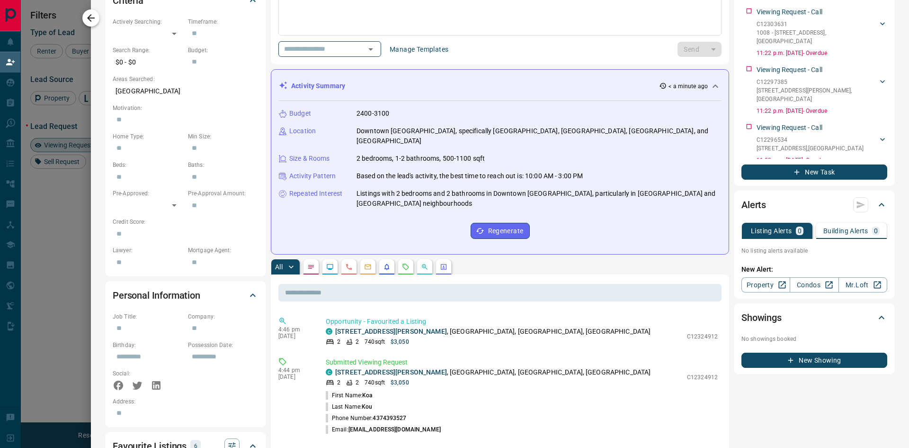
click at [91, 19] on icon "button" at bounding box center [90, 17] width 11 height 11
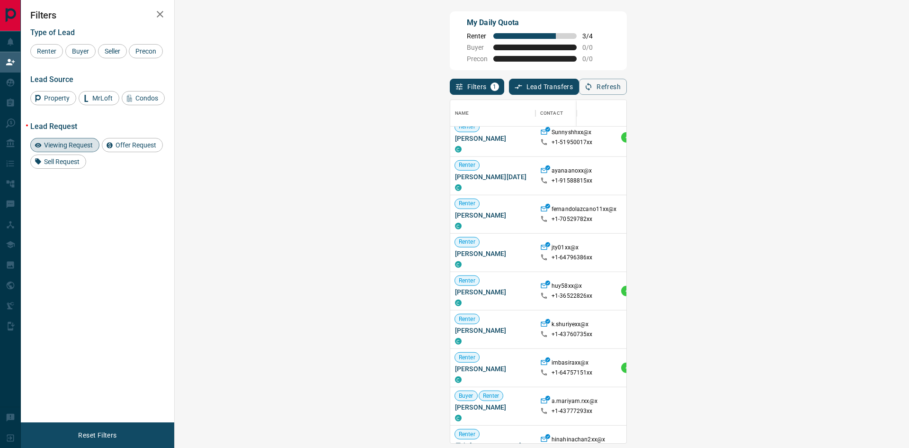
scroll to position [2019, 0]
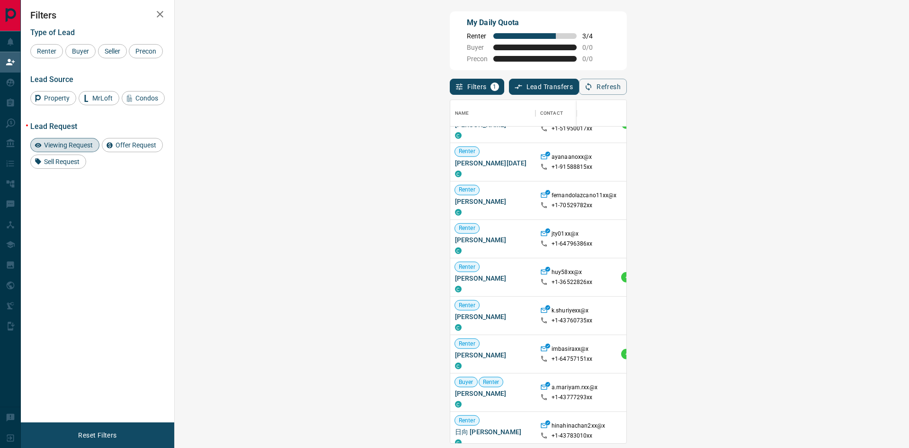
click at [816, 280] on span "Viewing Request ( 1 )" at bounding box center [842, 277] width 52 height 7
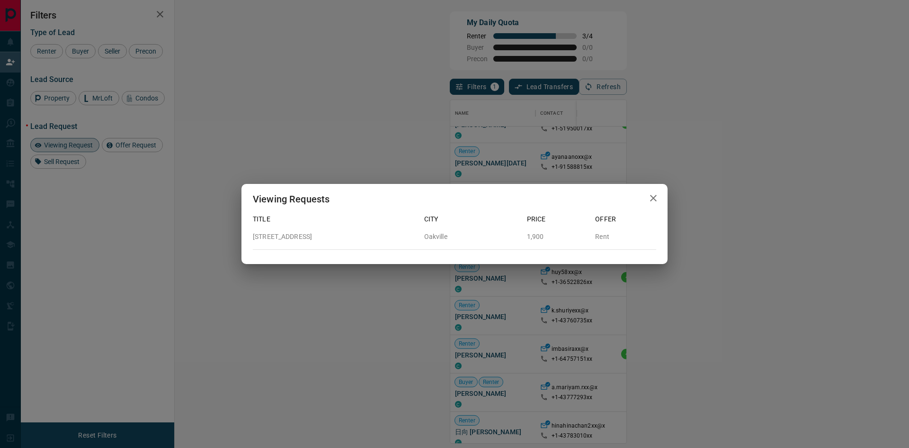
click at [513, 288] on div "Viewing Requests Title City Price Offer [STREET_ADDRESS] 1,900 Rent" at bounding box center [454, 224] width 909 height 448
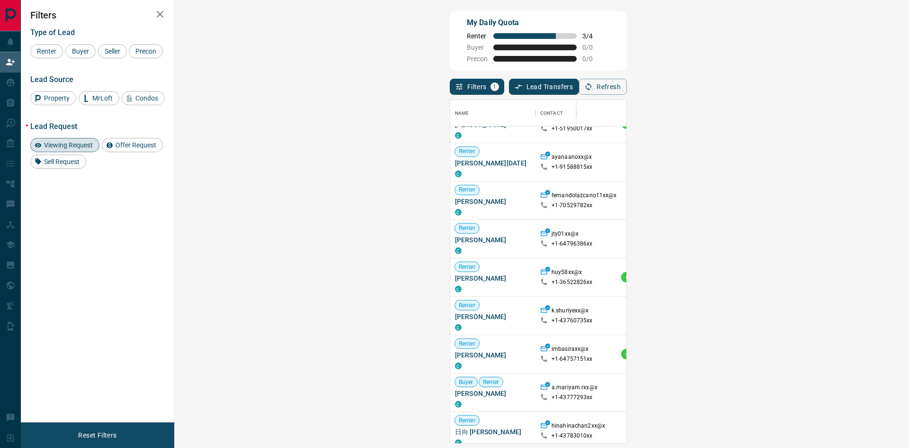
click at [816, 278] on span "Viewing Request ( 1 )" at bounding box center [842, 277] width 52 height 7
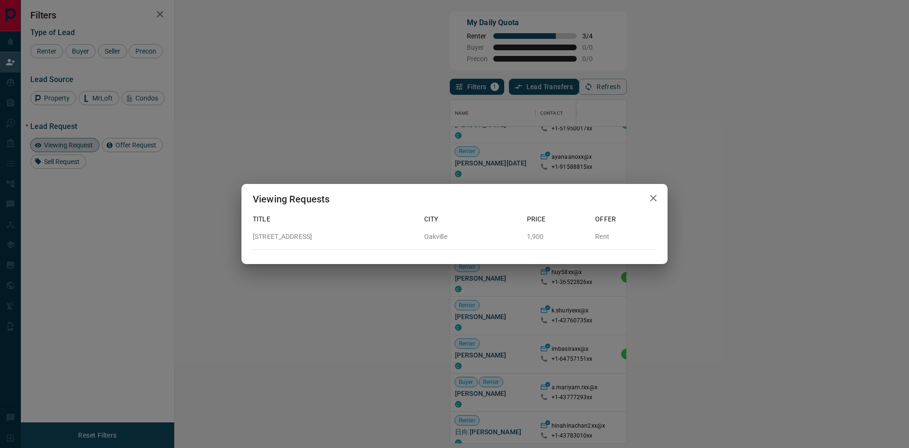
click at [685, 284] on div "Viewing Requests Title City Price Offer [STREET_ADDRESS] 1,900 Rent" at bounding box center [454, 224] width 909 height 448
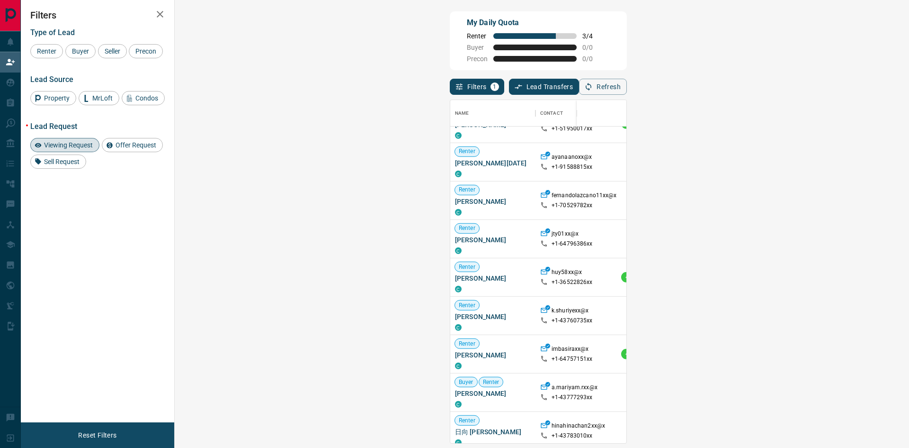
click at [816, 317] on span "Viewing Request ( 1 )" at bounding box center [842, 315] width 52 height 7
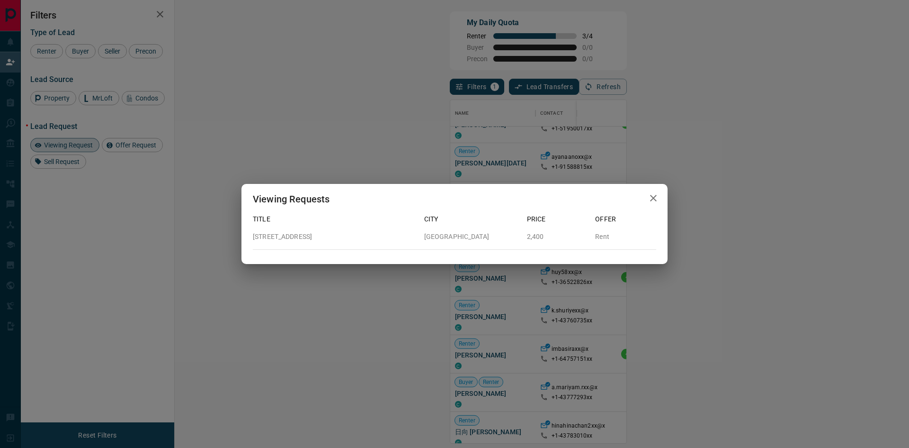
click at [635, 305] on div "Viewing Requests Title City Price Offer [STREET_ADDRESS] 2,400 Rent" at bounding box center [454, 224] width 909 height 448
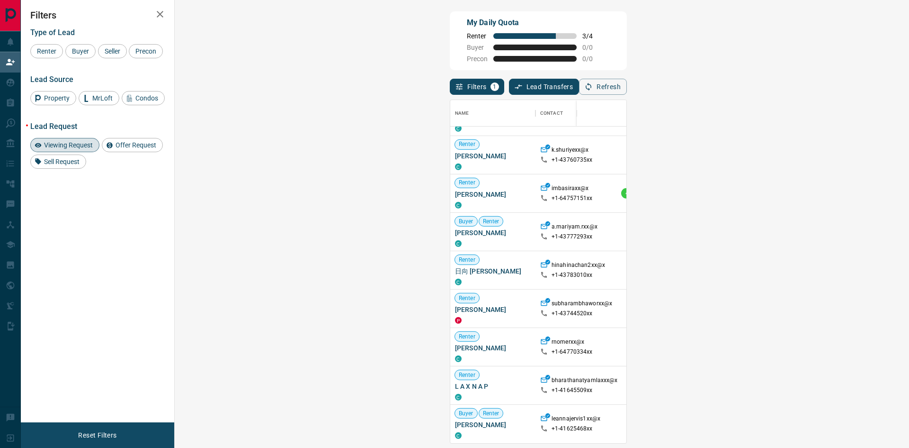
scroll to position [2038, 0]
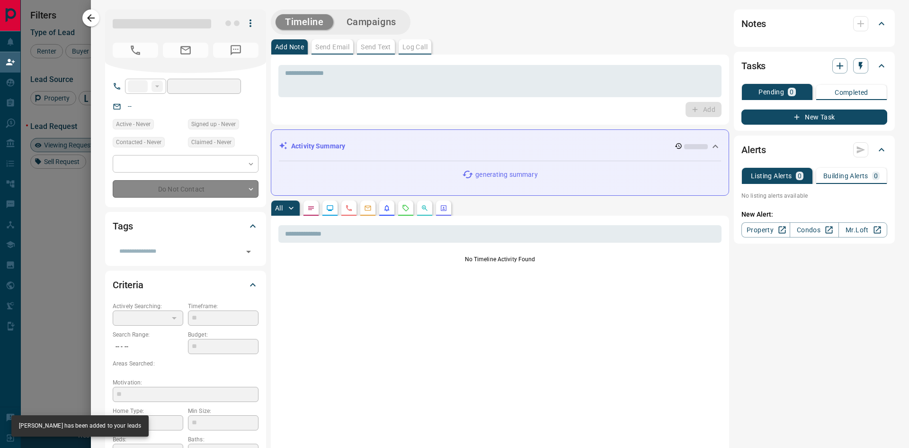
type input "**"
type input "**********"
type input "**"
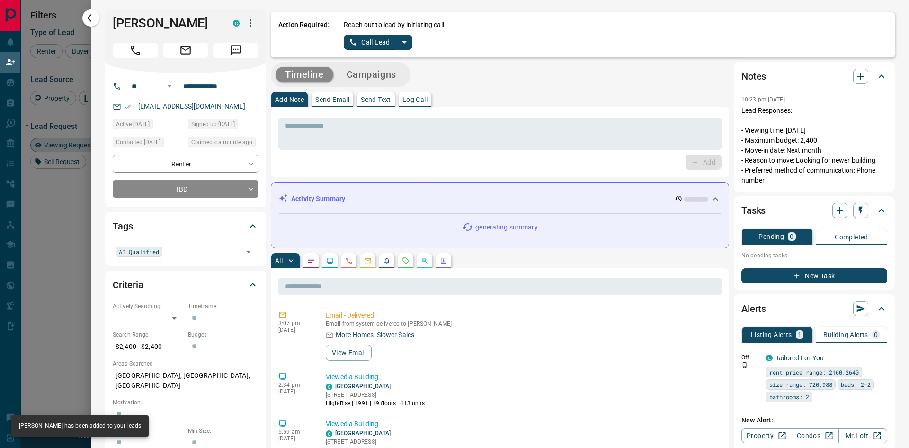
click at [383, 100] on p "Send Text" at bounding box center [376, 99] width 30 height 7
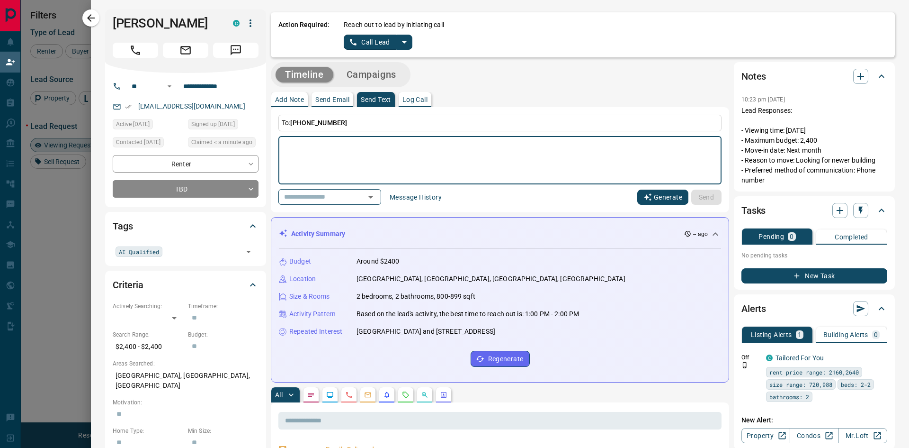
click at [655, 197] on button "Generate" at bounding box center [662, 196] width 51 height 15
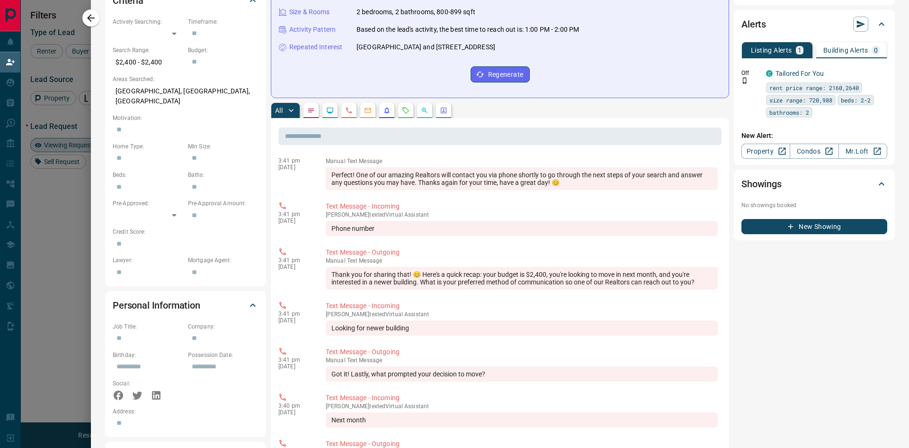
scroll to position [0, 0]
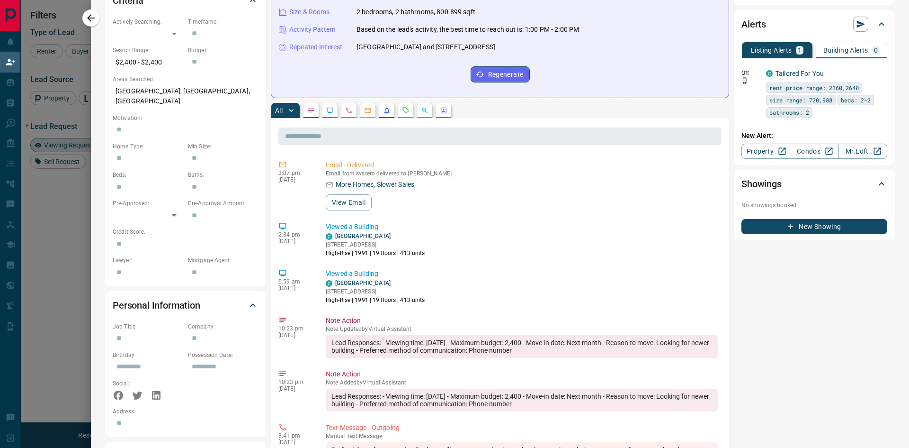
type textarea "**********"
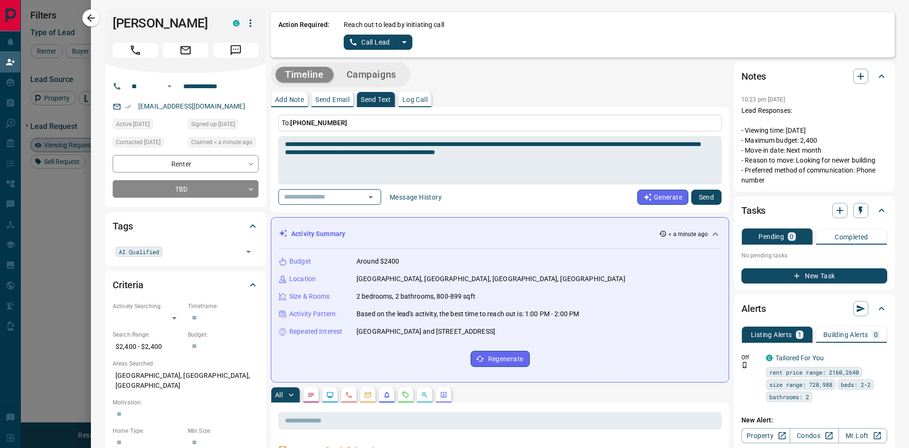
click at [698, 196] on button "Send" at bounding box center [706, 196] width 30 height 15
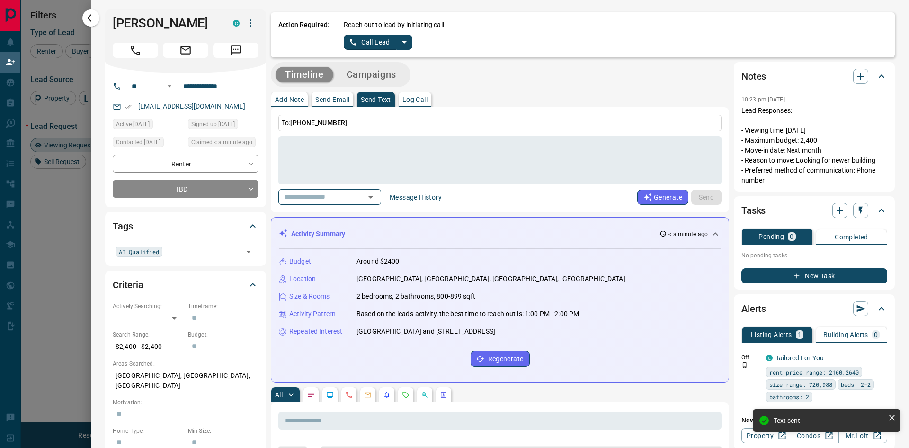
click at [337, 97] on p "Send Email" at bounding box center [332, 99] width 34 height 7
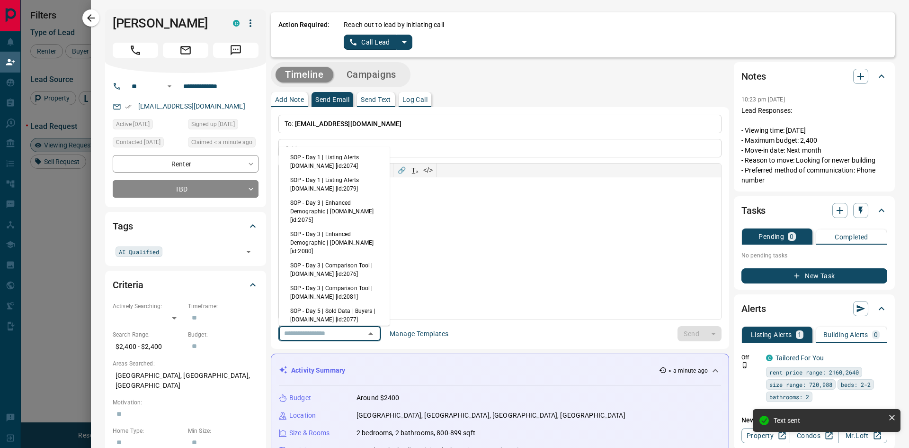
click at [338, 337] on input "text" at bounding box center [316, 333] width 72 height 12
click at [330, 156] on li "SOP - Day 1 | Listing Alerts | [DOMAIN_NAME] [id:2074]" at bounding box center [334, 161] width 111 height 23
type input "**********"
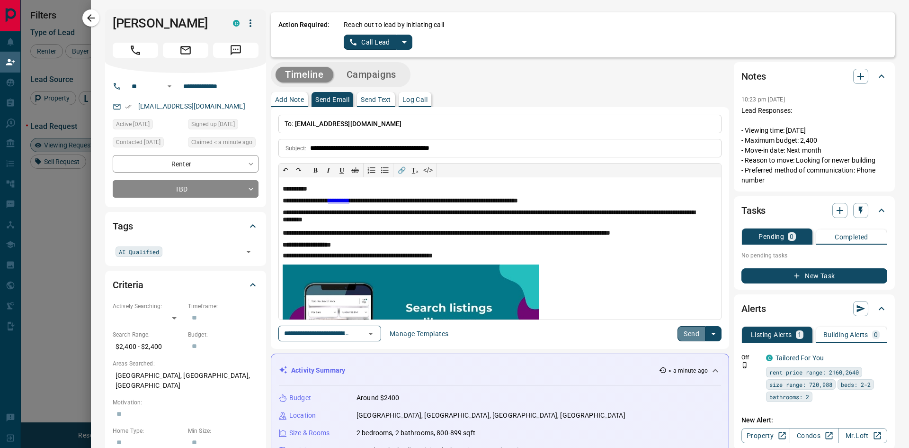
click at [688, 338] on button "Send" at bounding box center [692, 333] width 28 height 15
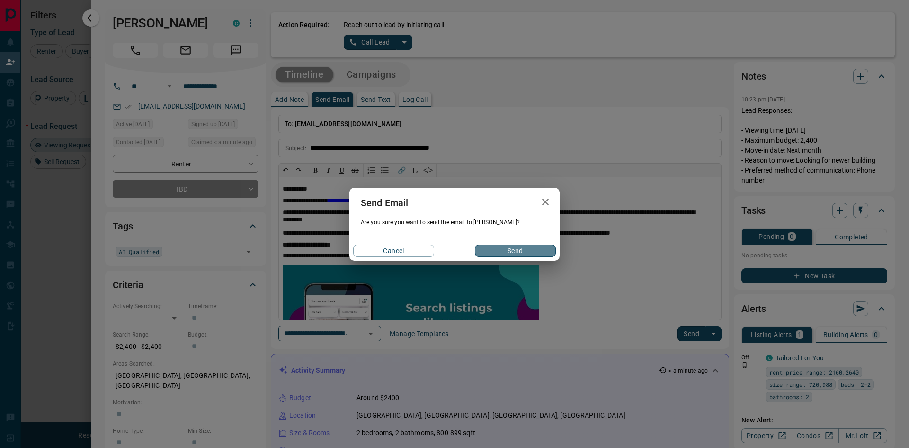
click at [534, 246] on button "Send" at bounding box center [515, 250] width 81 height 12
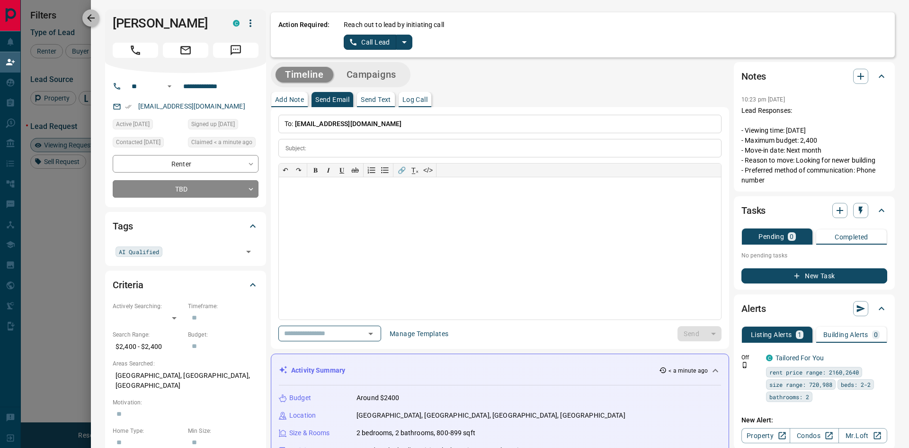
click at [88, 17] on icon "button" at bounding box center [90, 17] width 11 height 11
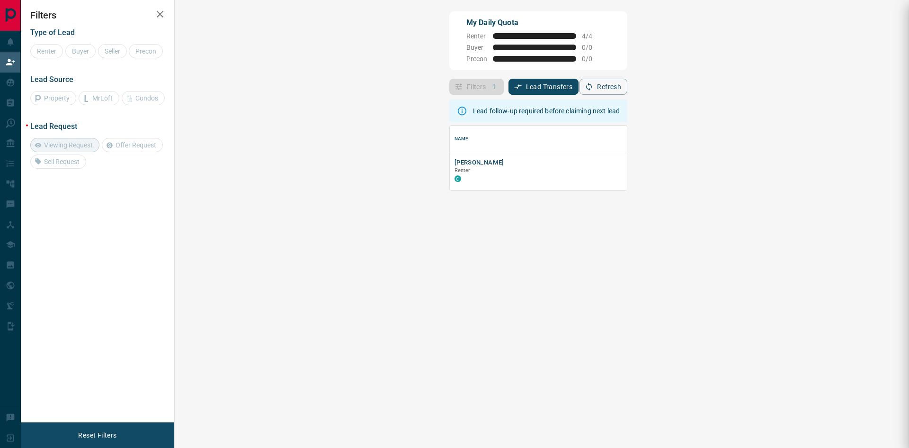
scroll to position [57, 707]
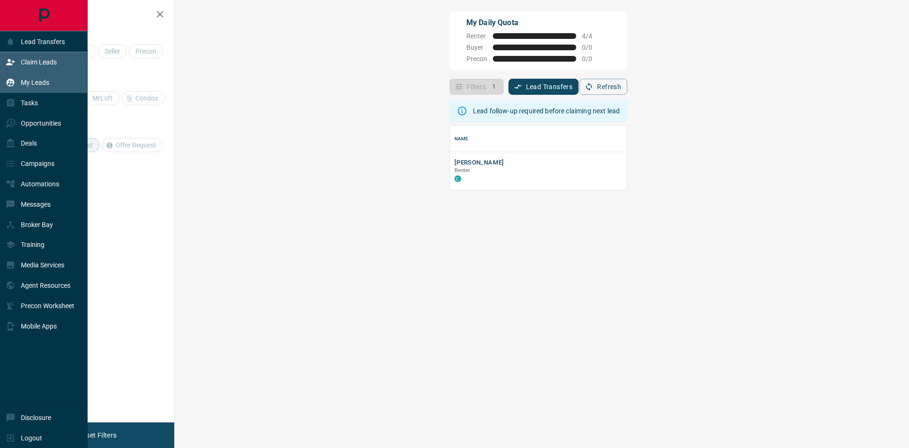
click at [35, 85] on p "My Leads" at bounding box center [35, 83] width 28 height 8
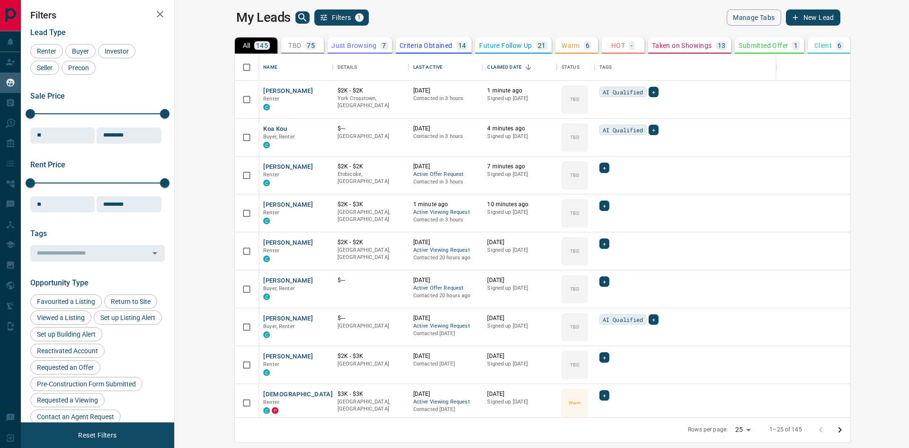
scroll to position [142, 0]
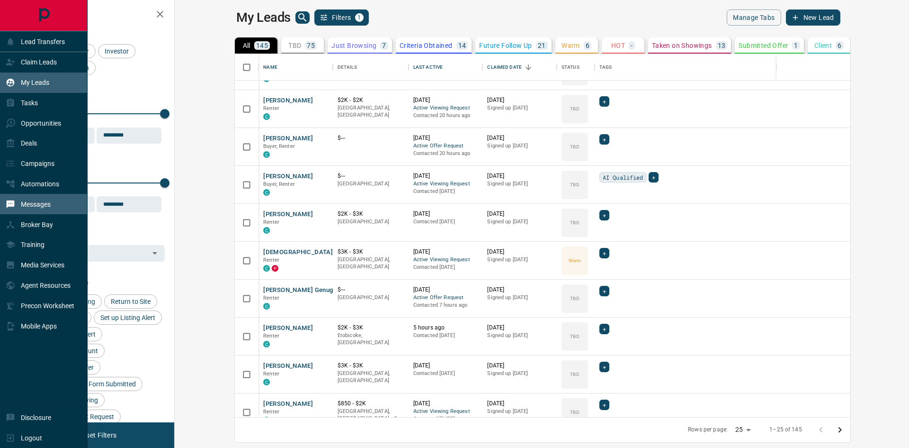
click at [33, 205] on p "Messages" at bounding box center [36, 204] width 30 height 8
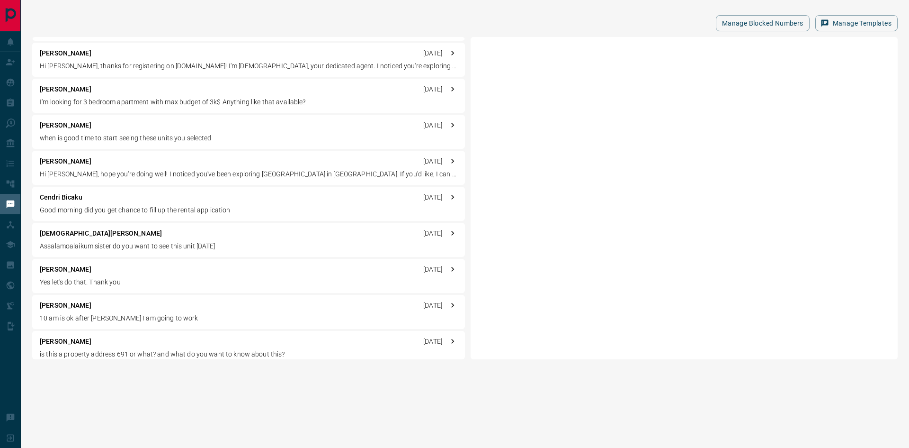
scroll to position [284, 0]
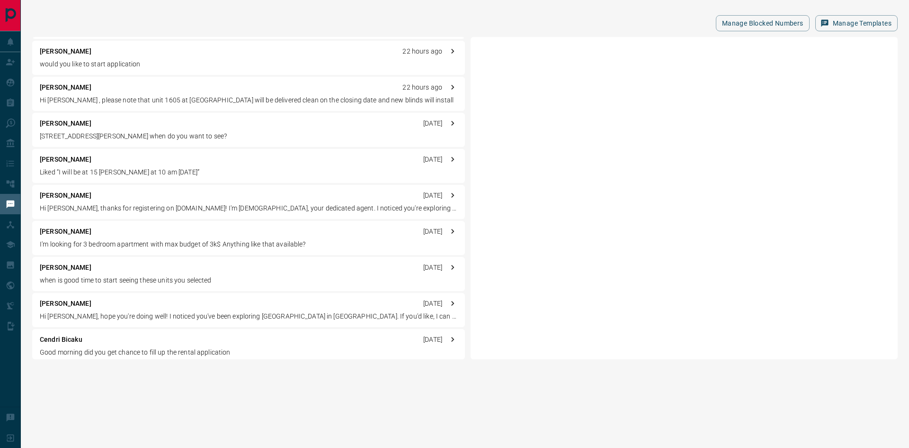
click at [158, 99] on p "Hi [PERSON_NAME] , please note that unit 1605 at [GEOGRAPHIC_DATA] will be deli…" at bounding box center [249, 100] width 418 height 10
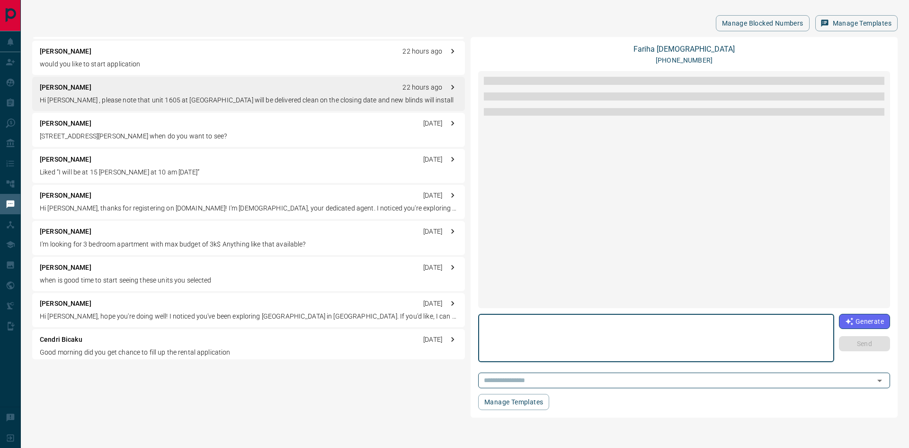
scroll to position [967, 0]
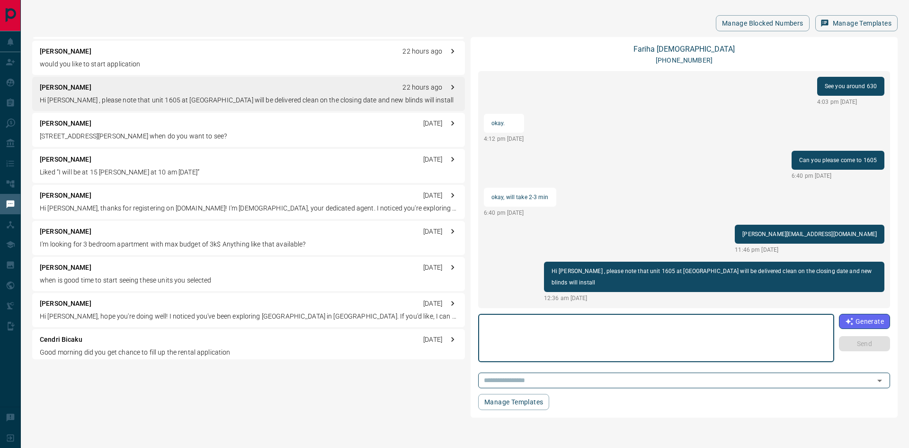
click at [644, 329] on textarea at bounding box center [656, 338] width 343 height 40
type textarea "**********"
click at [869, 347] on button "Send" at bounding box center [865, 343] width 51 height 15
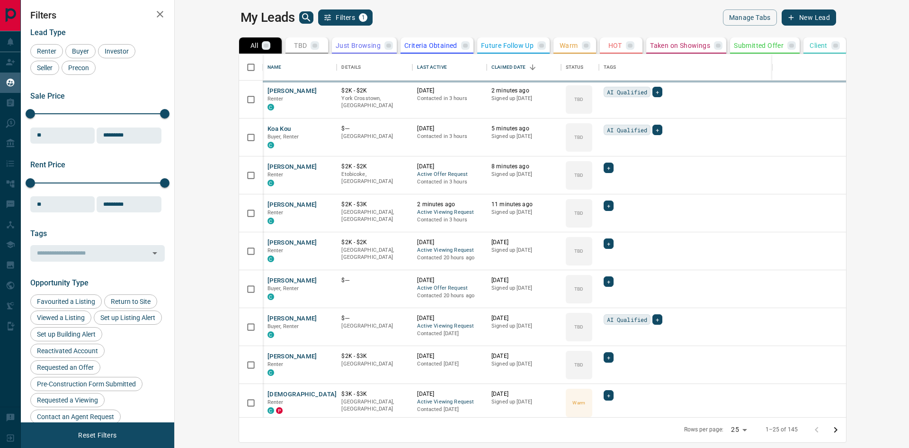
scroll to position [356, 723]
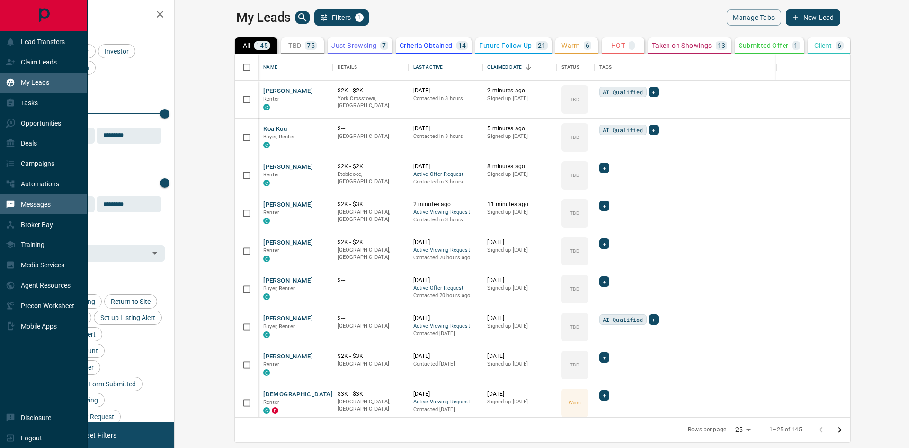
click at [34, 208] on p "Messages" at bounding box center [36, 204] width 30 height 8
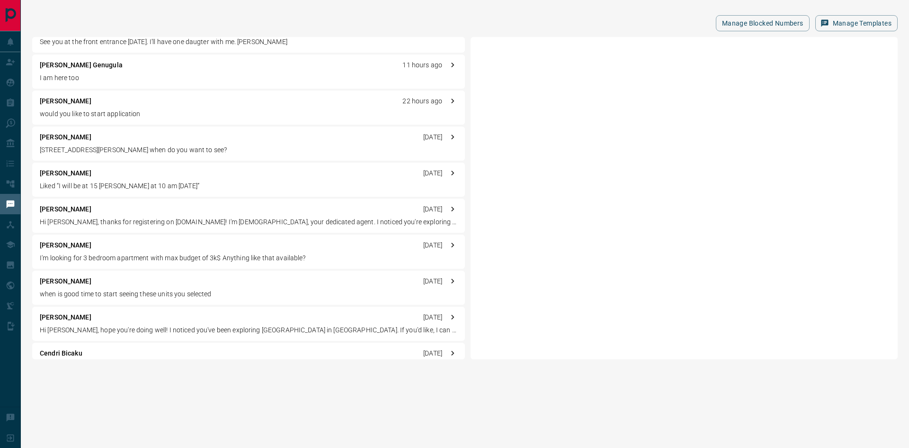
scroll to position [284, 0]
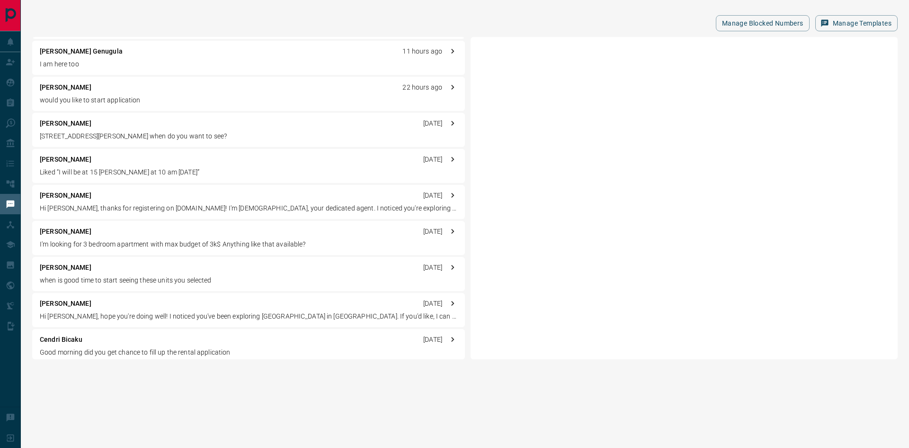
click at [86, 173] on p "Liked “I will be at 15 [PERSON_NAME] at 10 am [DATE]”" at bounding box center [249, 172] width 418 height 10
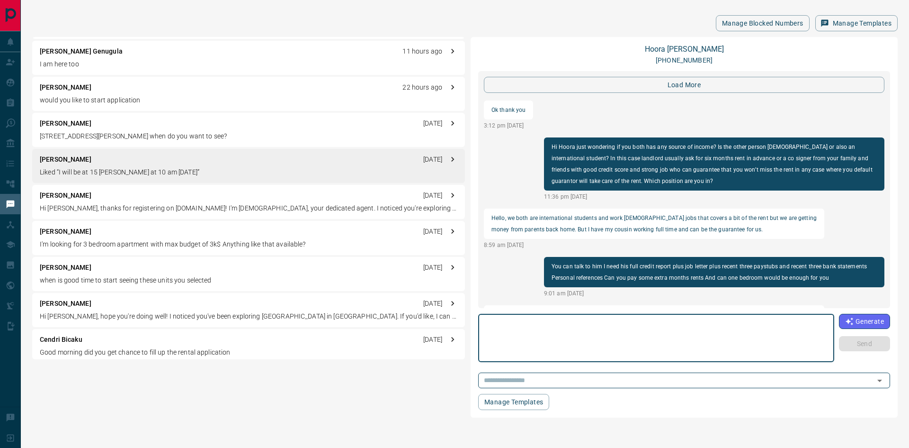
scroll to position [1013, 0]
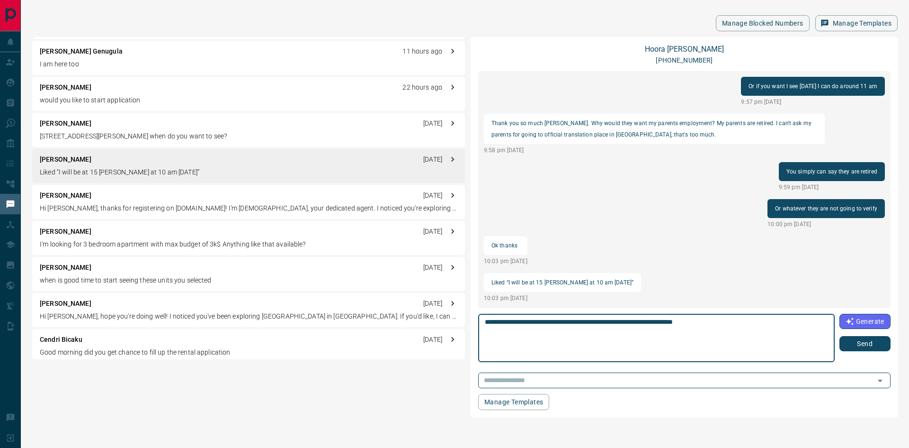
click at [744, 325] on textarea "**********" at bounding box center [656, 338] width 343 height 40
type textarea "**********"
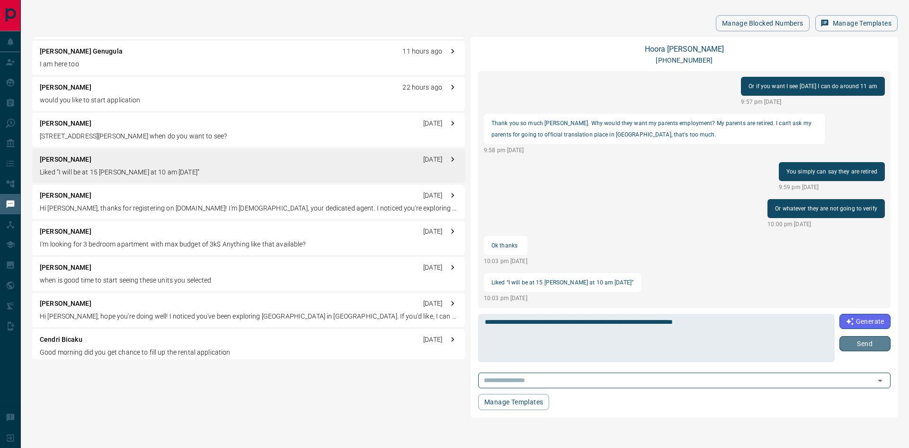
click at [851, 346] on button "Send" at bounding box center [865, 343] width 51 height 15
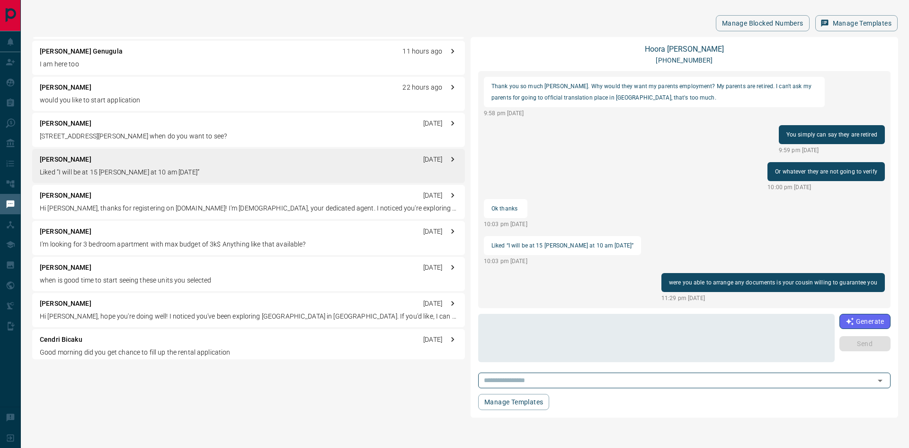
click at [66, 197] on p "[PERSON_NAME]" at bounding box center [66, 195] width 52 height 10
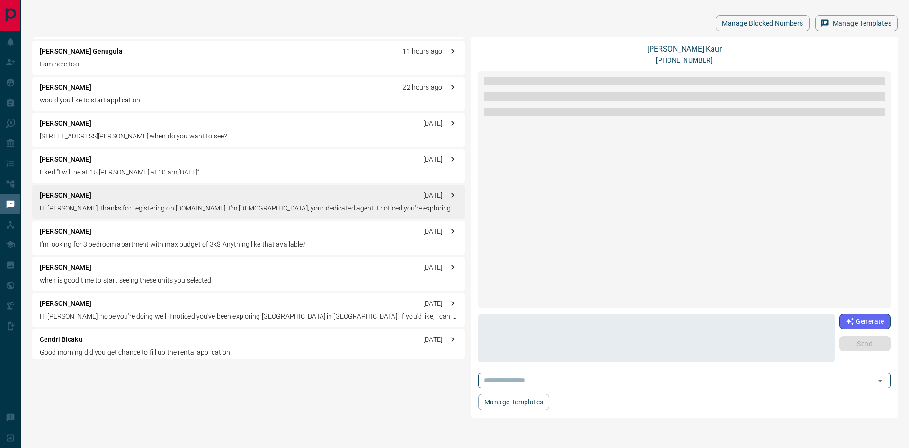
scroll to position [0, 0]
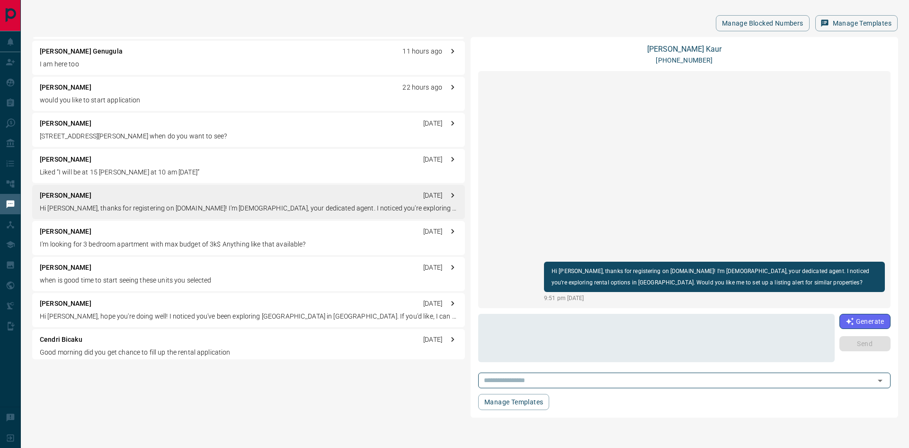
click at [72, 242] on p "I'm looking for 3 bedroom apartment with max budget of 3k$ Anything like that a…" at bounding box center [249, 244] width 418 height 10
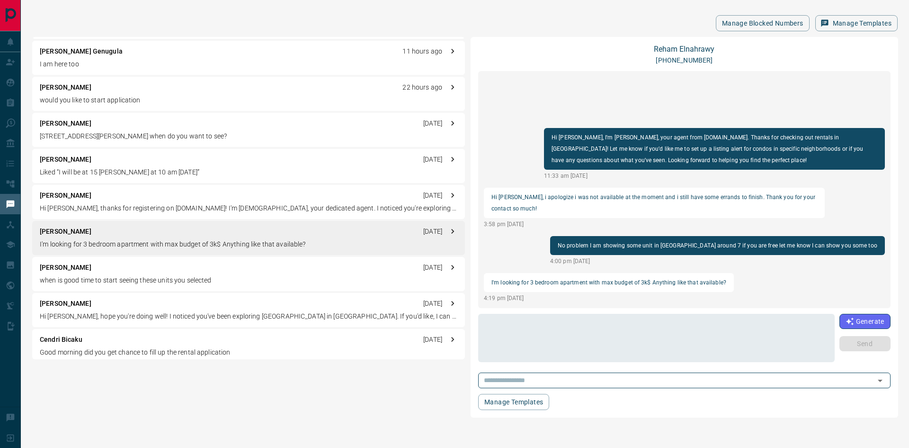
click at [74, 275] on div "[PERSON_NAME] [DATE] when is good time to start seeing these units you selected" at bounding box center [248, 274] width 433 height 34
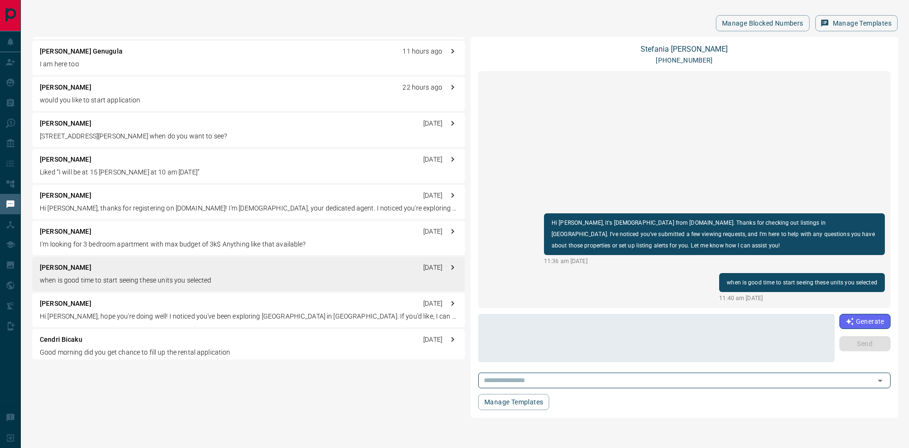
click at [88, 315] on p "Hi [PERSON_NAME], hope you're doing well! I noticed you've been exploring [GEOG…" at bounding box center [249, 316] width 418 height 10
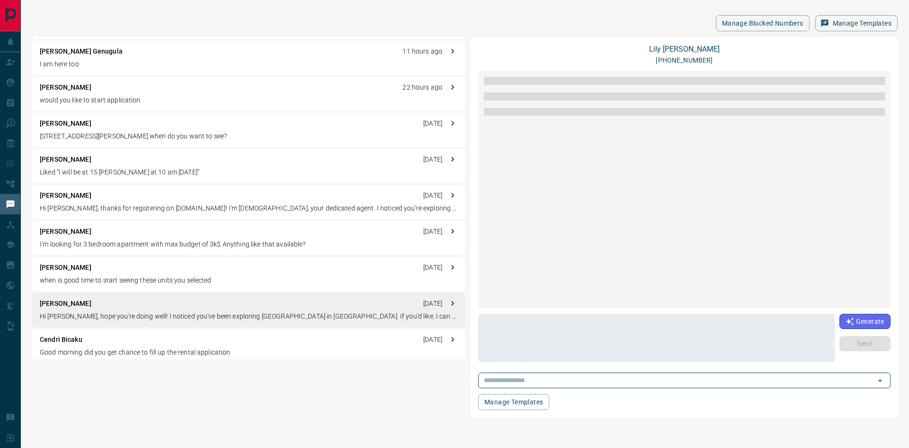
scroll to position [756, 0]
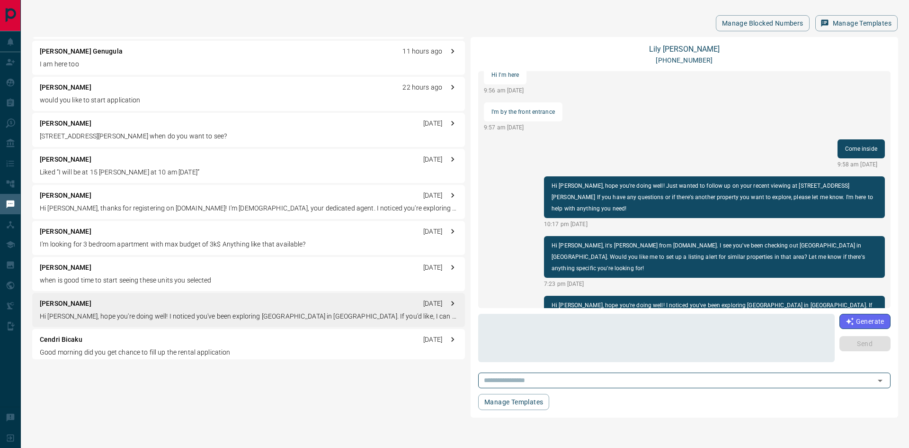
click at [71, 347] on div "Cendri Bicaku [DATE] Good morning did you get chance to fill up the rental appl…" at bounding box center [248, 346] width 433 height 34
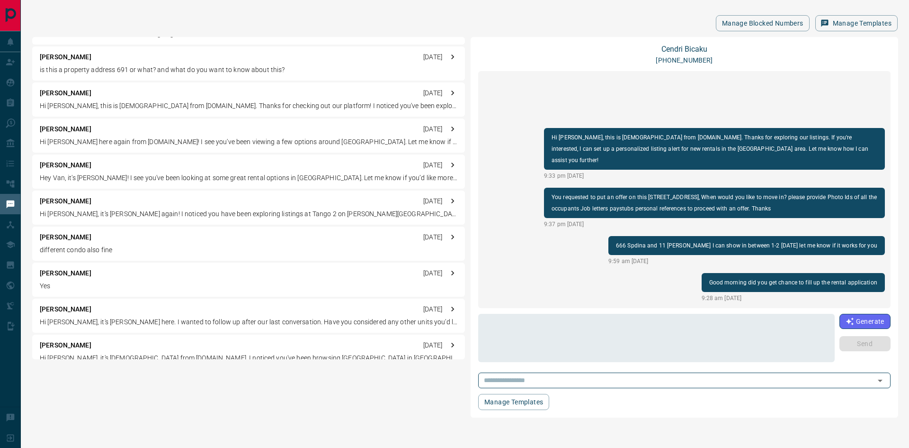
scroll to position [568, 0]
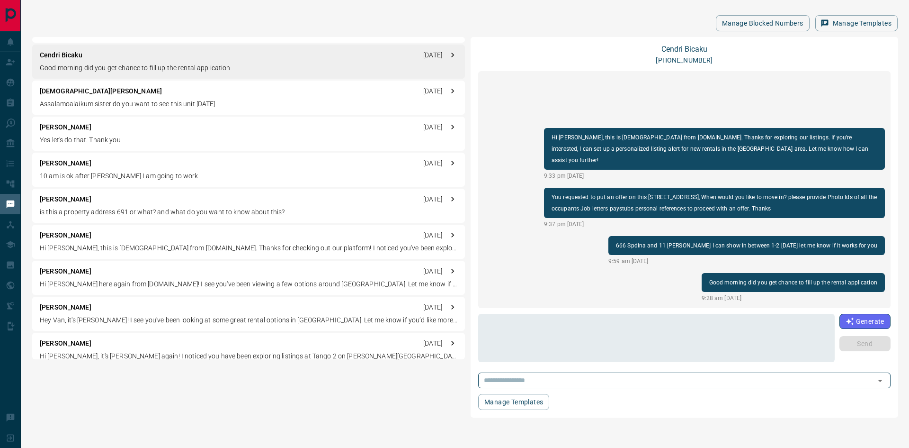
click at [65, 93] on p "[DEMOGRAPHIC_DATA][PERSON_NAME]" at bounding box center [101, 91] width 122 height 10
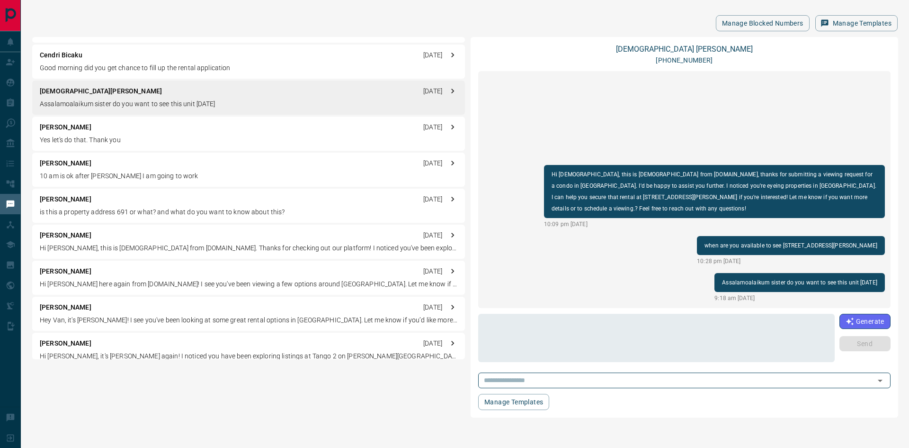
click at [64, 130] on p "[PERSON_NAME]" at bounding box center [66, 127] width 52 height 10
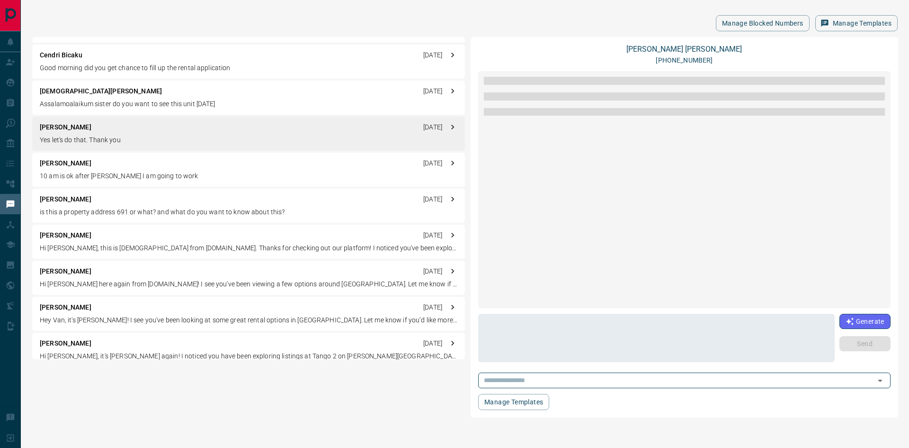
scroll to position [967, 0]
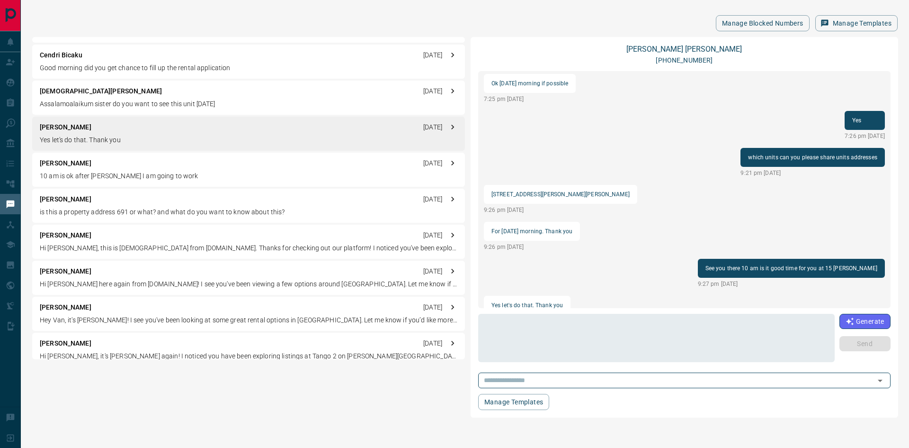
click at [94, 173] on p "10 am is ok after [PERSON_NAME] I am going to work" at bounding box center [249, 176] width 418 height 10
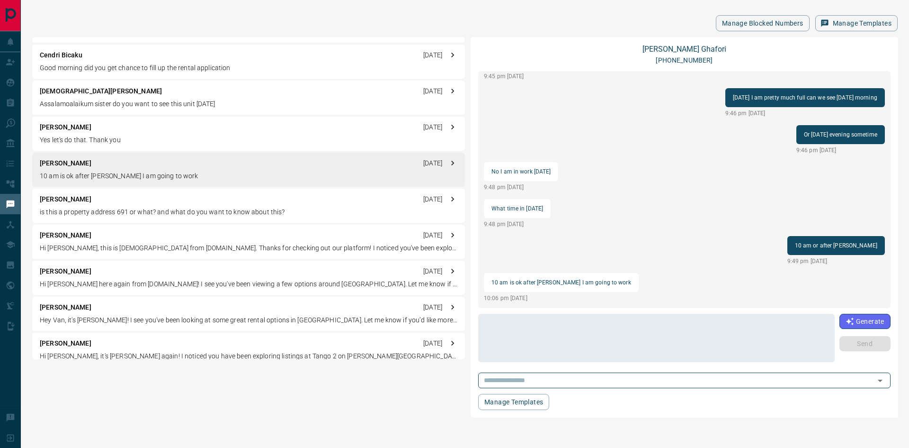
scroll to position [768, 0]
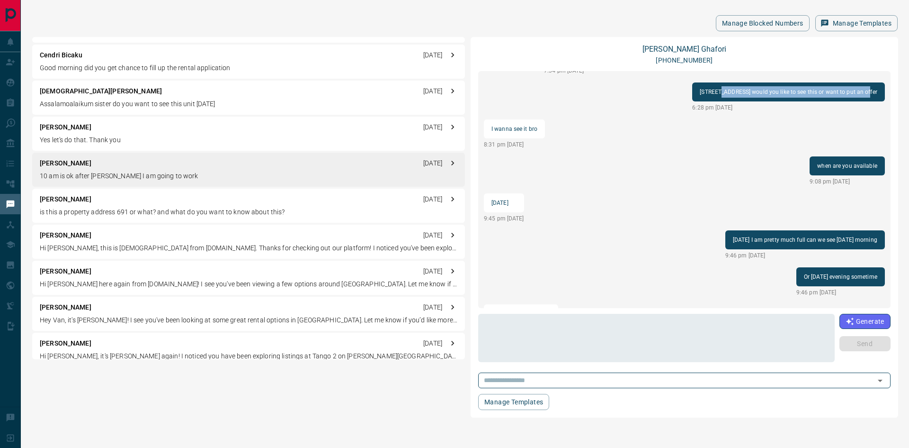
drag, startPoint x: 594, startPoint y: 93, endPoint x: 744, endPoint y: 94, distance: 149.2
click at [744, 94] on p "[STREET_ADDRESS] would you like to see this or want to put an offer" at bounding box center [789, 91] width 178 height 11
copy p "[STREET_ADDRESS]"
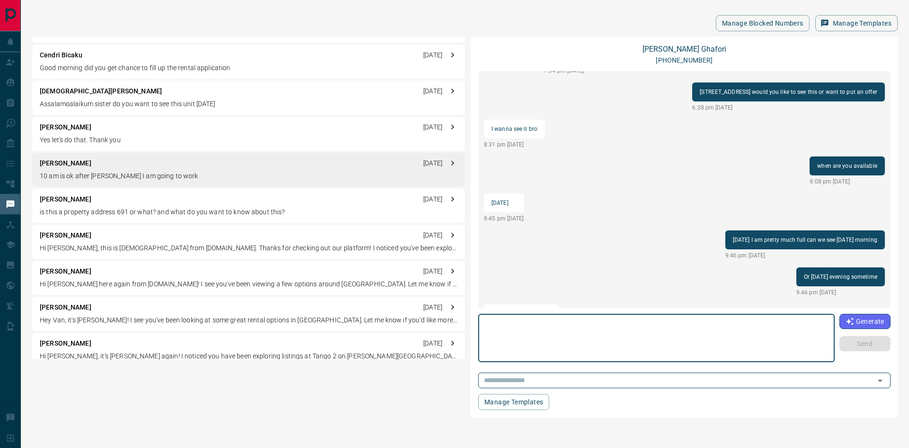
paste textarea "**********"
click at [685, 327] on textarea "**********" at bounding box center [656, 338] width 343 height 40
type textarea "**********"
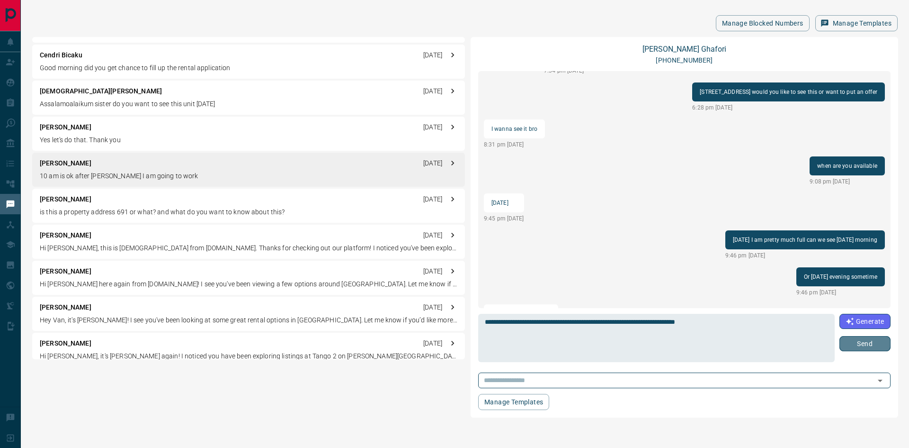
click at [871, 345] on button "Send" at bounding box center [865, 343] width 51 height 15
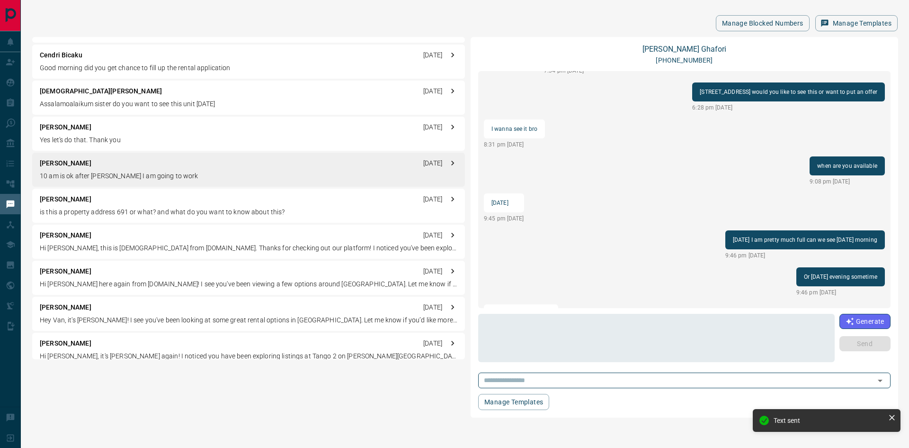
scroll to position [899, 0]
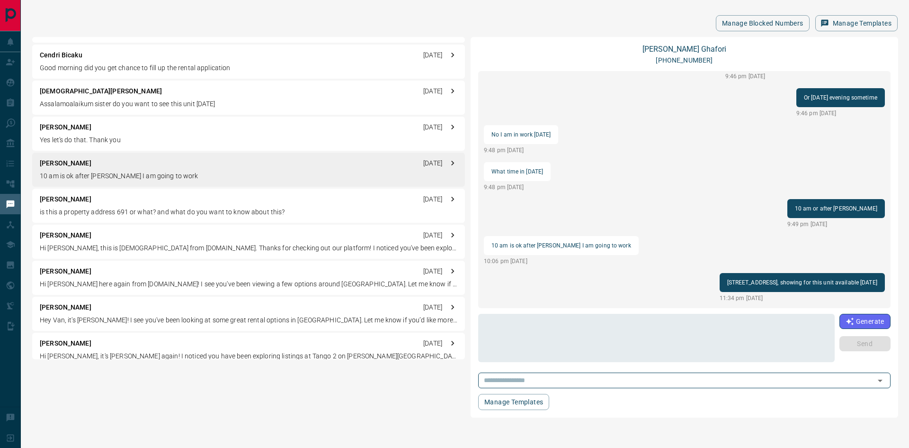
click at [97, 209] on p "is this a property address 691 or what? and what do you want to know about this?" at bounding box center [249, 212] width 418 height 10
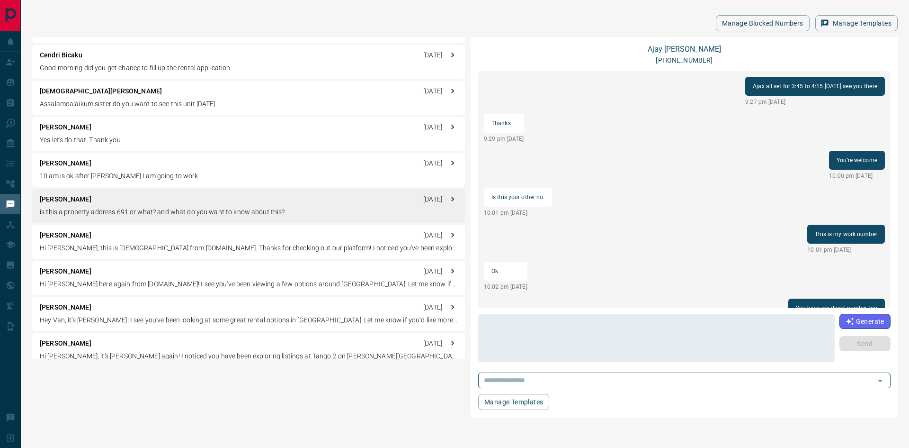
scroll to position [699, 0]
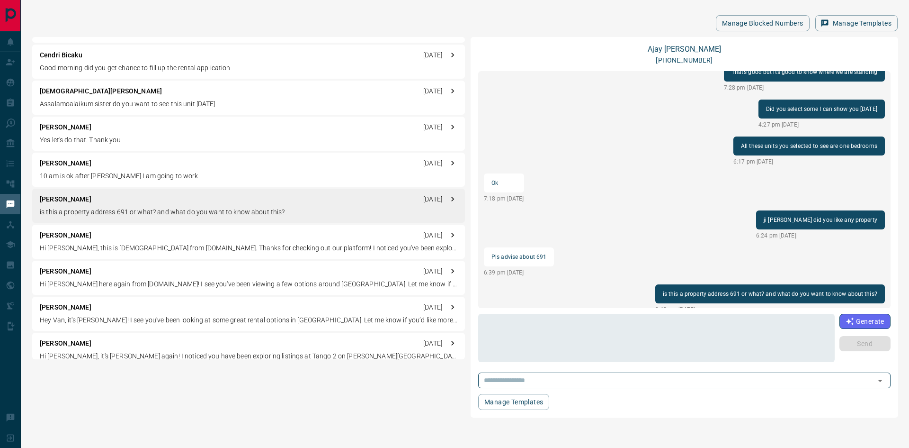
click at [91, 248] on p "Hi [PERSON_NAME], this is [DEMOGRAPHIC_DATA] from [DOMAIN_NAME]. Thanks for che…" at bounding box center [249, 248] width 418 height 10
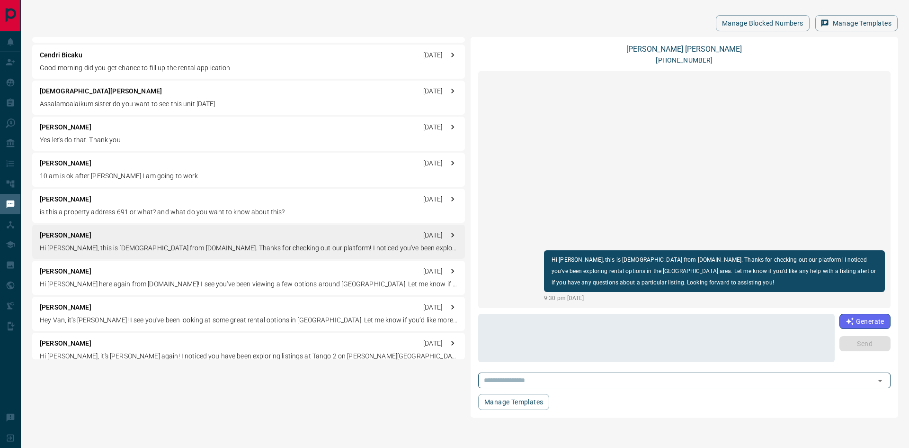
click at [77, 277] on div "[PERSON_NAME] [DATE] Hi [PERSON_NAME] here again from [DOMAIN_NAME]! I see you'…" at bounding box center [248, 277] width 433 height 34
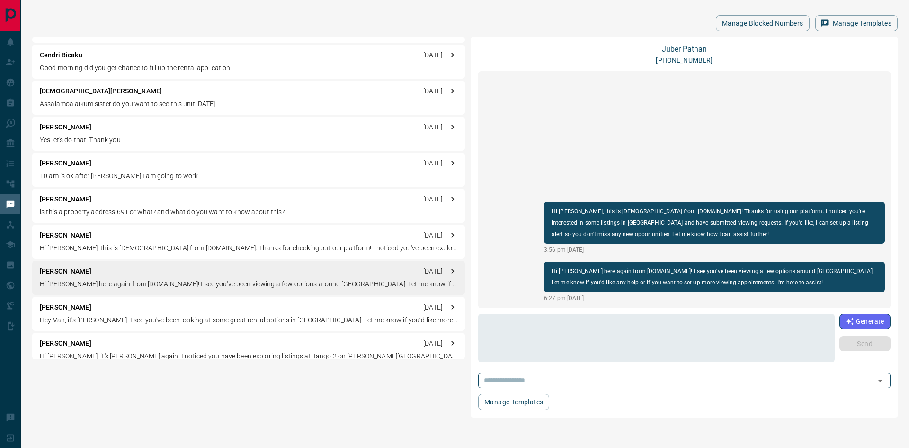
click at [51, 311] on p "[PERSON_NAME]" at bounding box center [66, 307] width 52 height 10
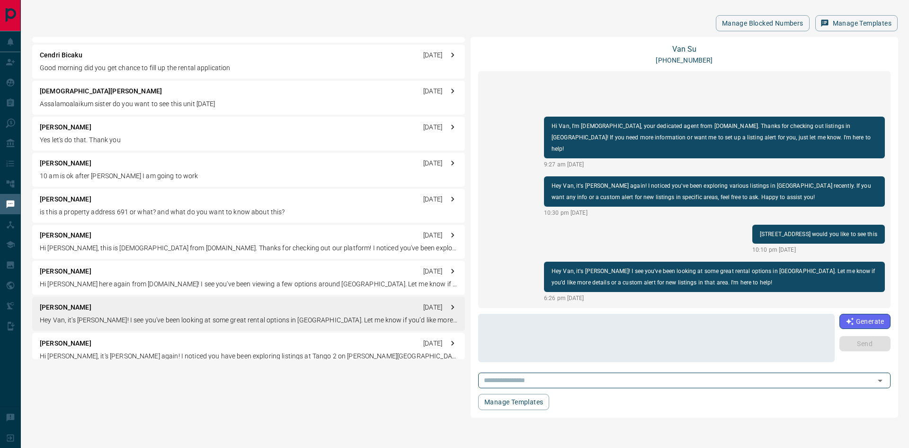
click at [74, 344] on p "[PERSON_NAME]" at bounding box center [66, 343] width 52 height 10
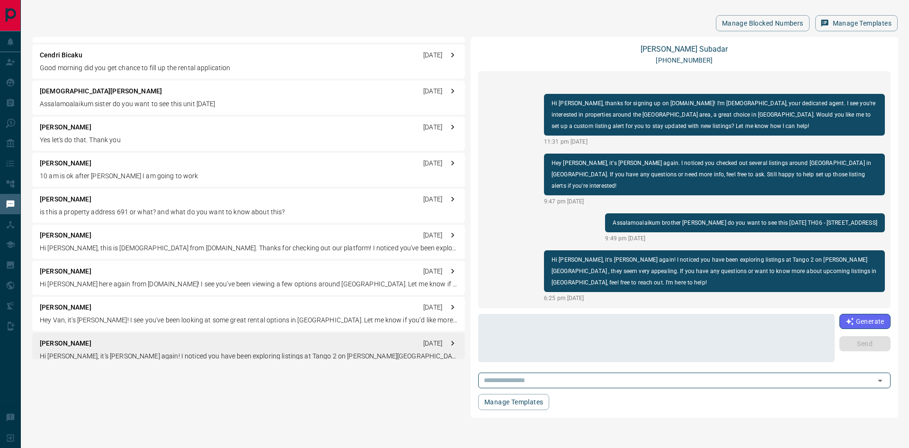
scroll to position [852, 0]
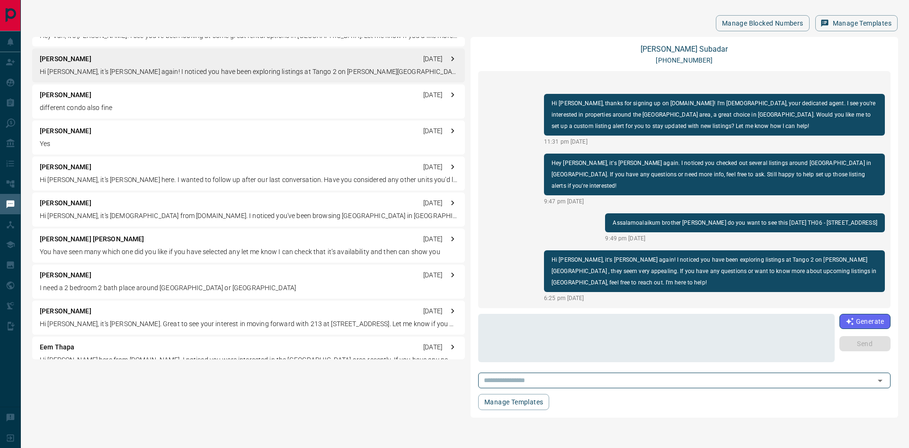
click at [64, 179] on p "Hi [PERSON_NAME], it's [PERSON_NAME] here. I wanted to follow up after our last…" at bounding box center [249, 180] width 418 height 10
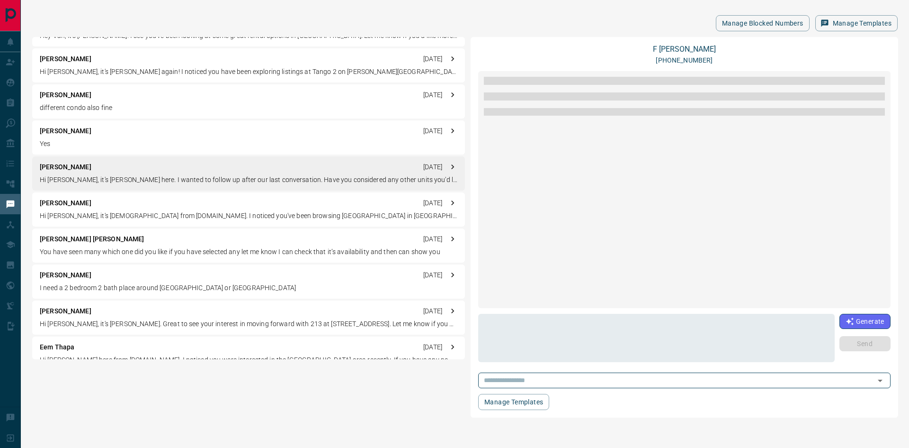
scroll to position [967, 0]
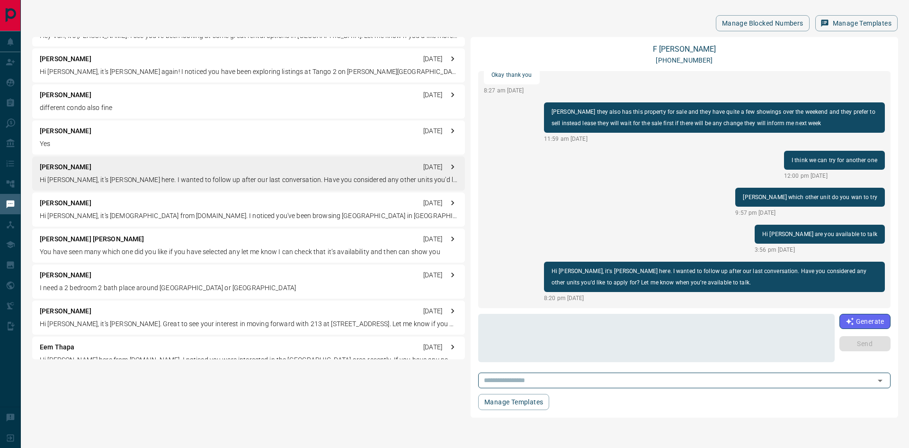
click at [72, 104] on p "different condo also fine" at bounding box center [249, 108] width 418 height 10
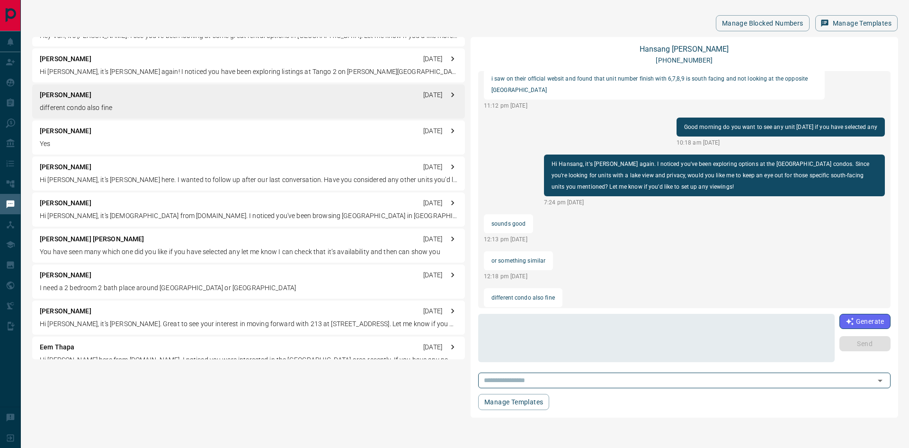
scroll to position [956, 0]
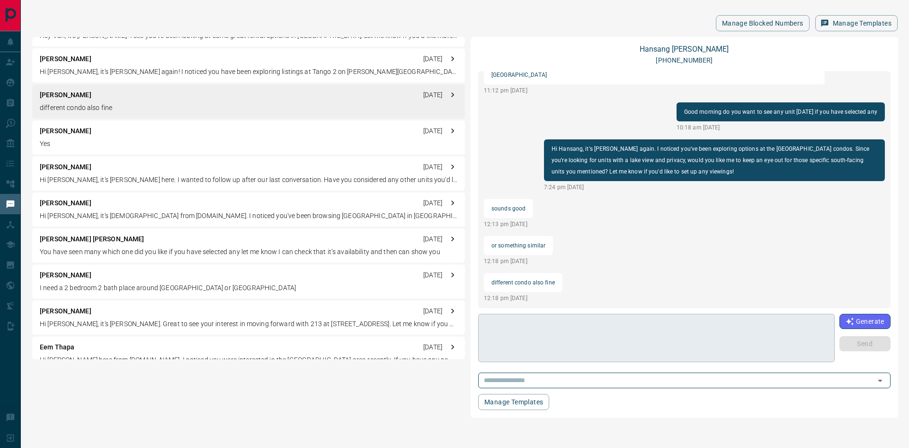
click at [535, 325] on textarea at bounding box center [656, 338] width 343 height 40
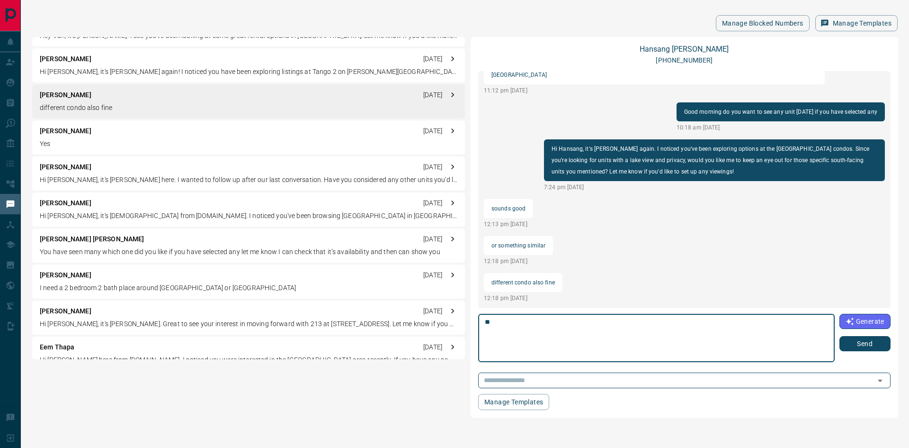
type textarea "*"
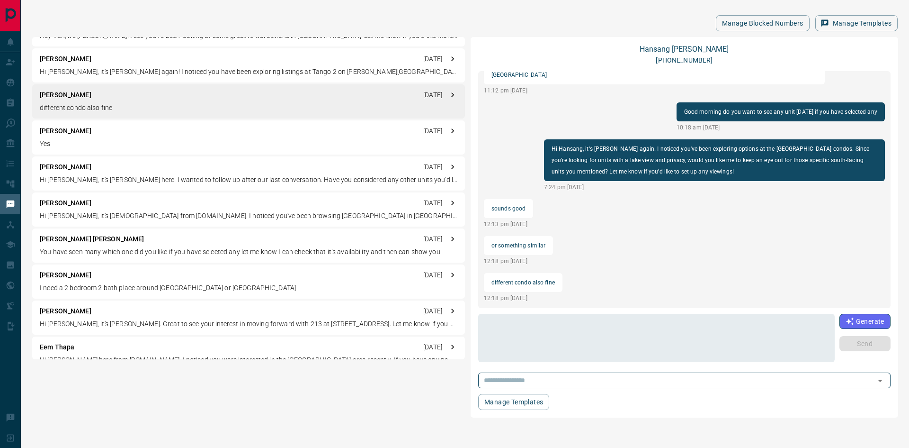
click at [79, 307] on p "[PERSON_NAME]" at bounding box center [66, 311] width 52 height 10
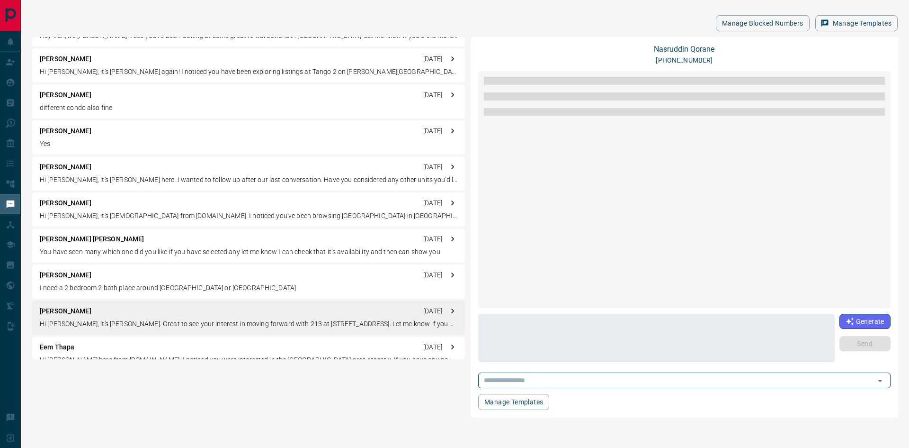
scroll to position [997, 0]
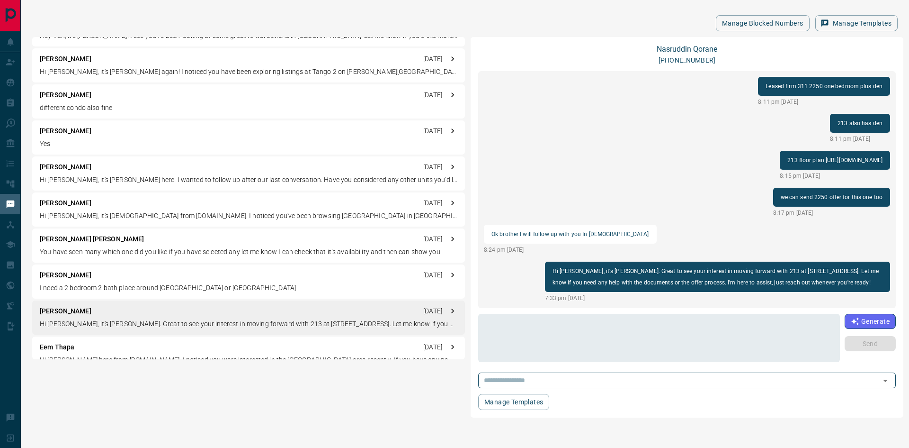
click at [518, 269] on div "load more Hi [PERSON_NAME]. Brother where could I submit an offer? As I don't s…" at bounding box center [687, 189] width 418 height 237
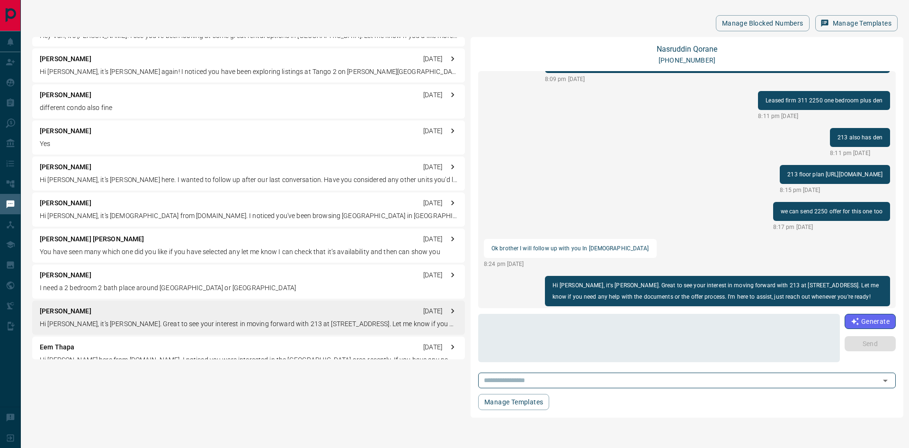
scroll to position [997, 19]
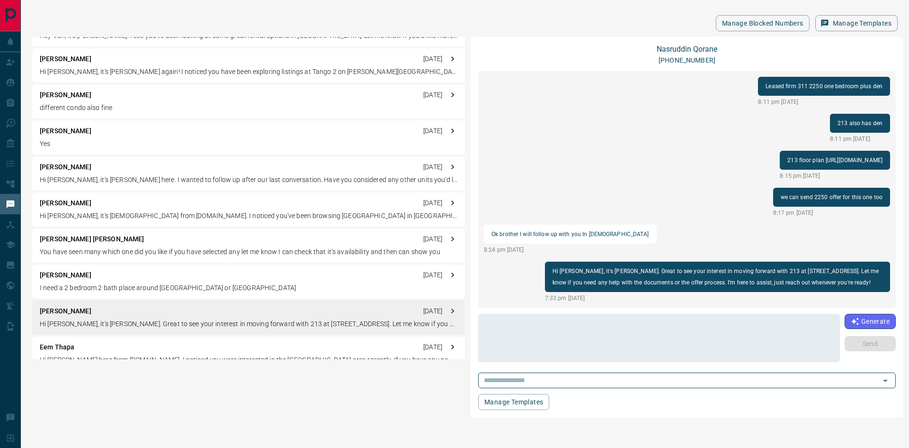
click at [177, 288] on p "I need a 2 bedroom 2 bath place around [GEOGRAPHIC_DATA] or [GEOGRAPHIC_DATA]" at bounding box center [249, 288] width 418 height 10
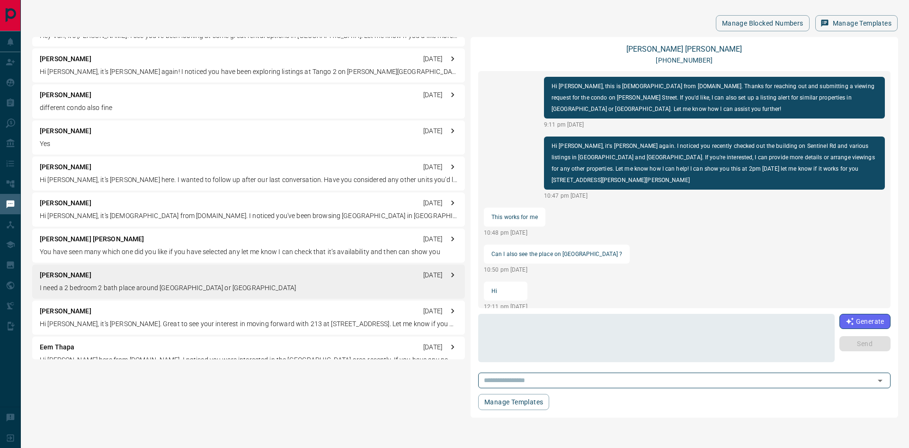
scroll to position [460, 0]
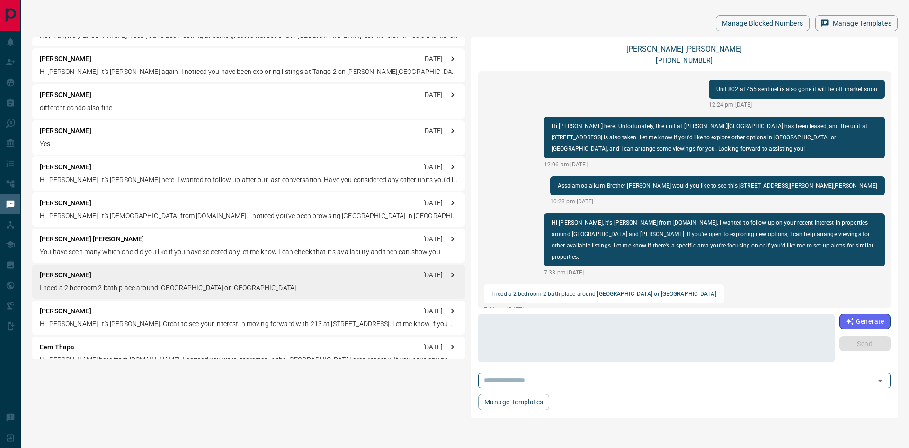
click at [142, 322] on p "Hi [PERSON_NAME], it's [PERSON_NAME]. Great to see your interest in moving forw…" at bounding box center [249, 324] width 418 height 10
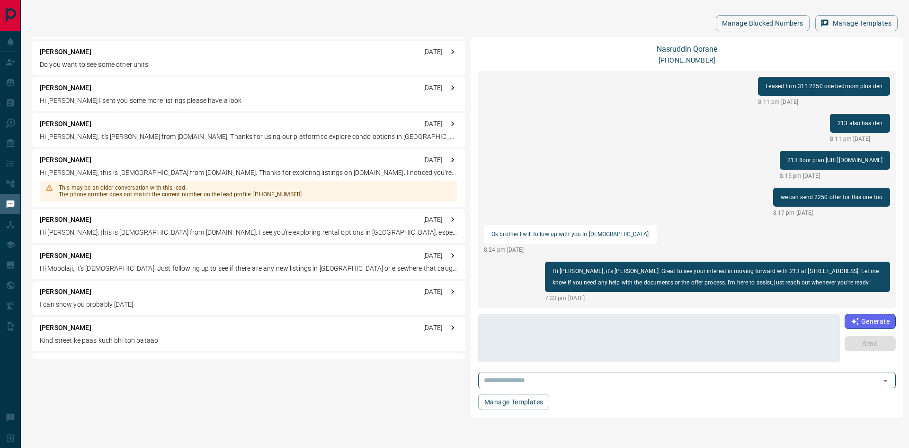
scroll to position [1989, 0]
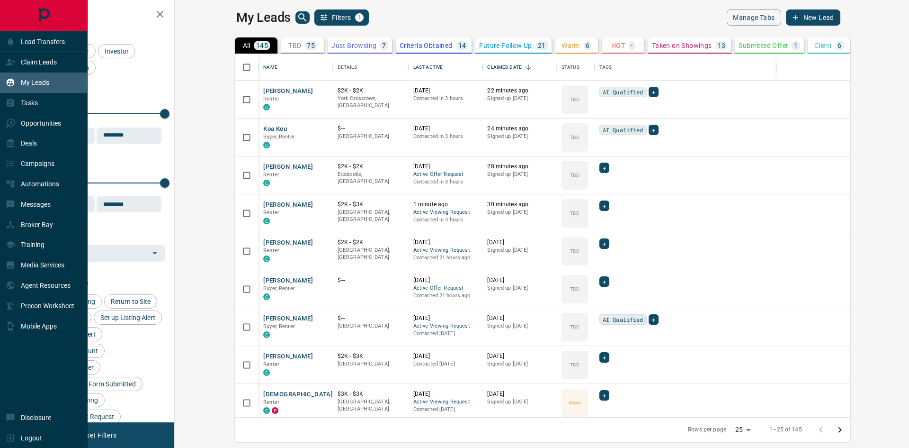
click at [38, 83] on p "My Leads" at bounding box center [35, 83] width 28 height 8
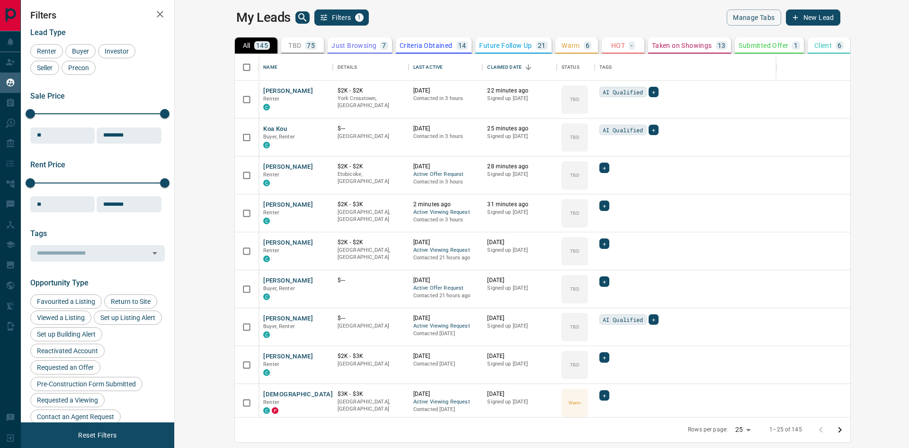
scroll to position [611, 0]
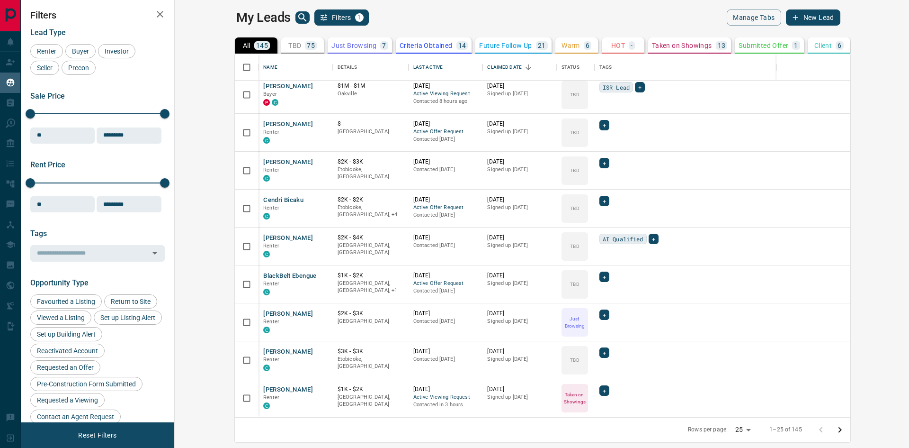
click at [846, 430] on icon "Go to next page" at bounding box center [839, 429] width 11 height 11
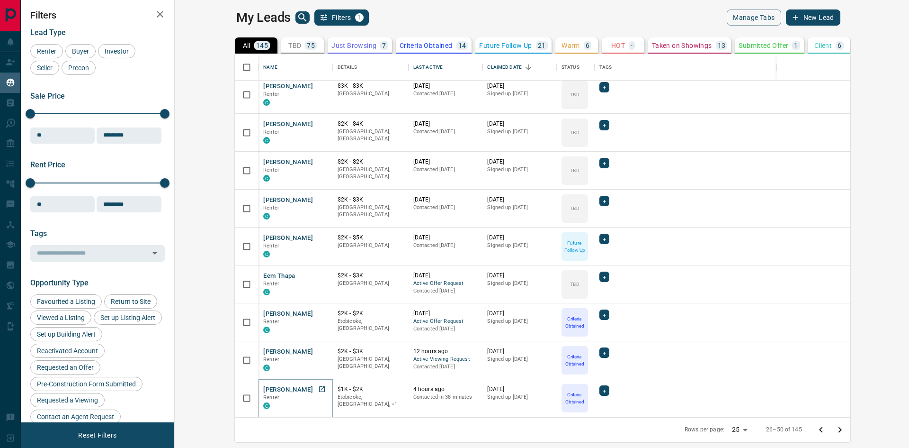
click at [263, 391] on button "[PERSON_NAME]" at bounding box center [288, 389] width 50 height 9
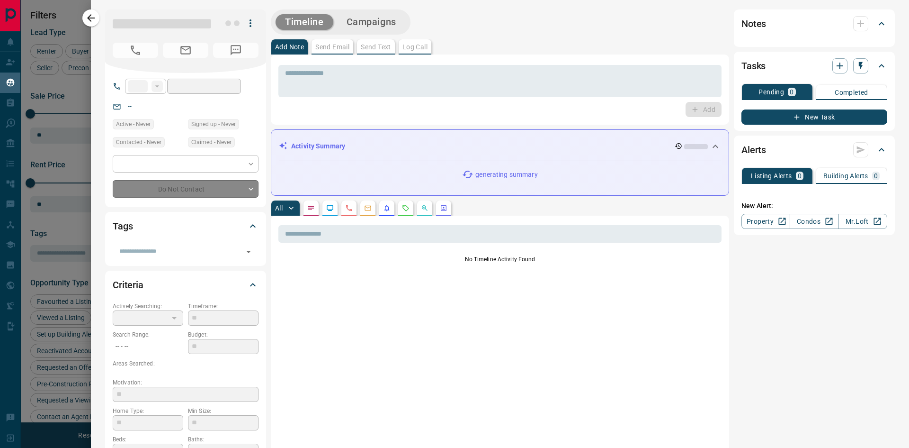
type input "**"
type input "**********"
type input "*"
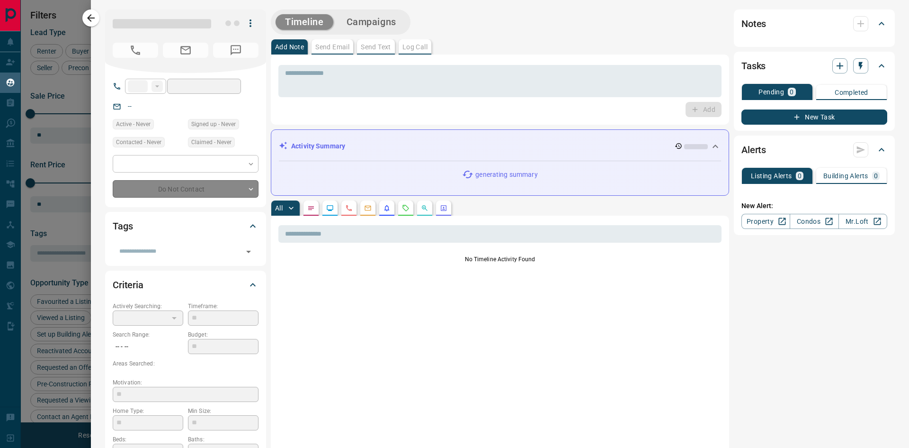
type input "**********"
type input "*******"
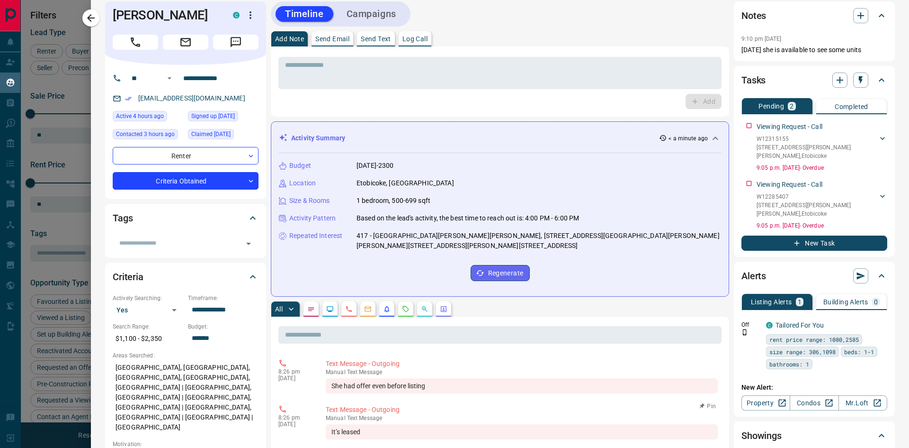
scroll to position [0, 0]
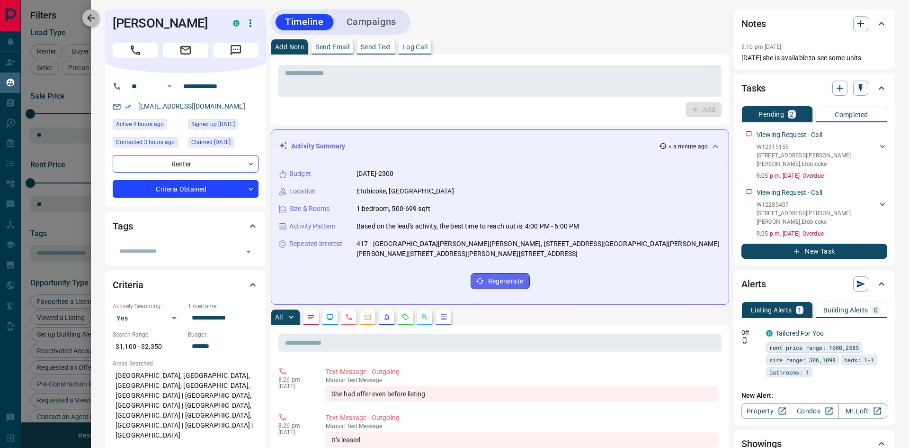
click at [88, 23] on icon "button" at bounding box center [90, 17] width 11 height 11
